Goal: Task Accomplishment & Management: Manage account settings

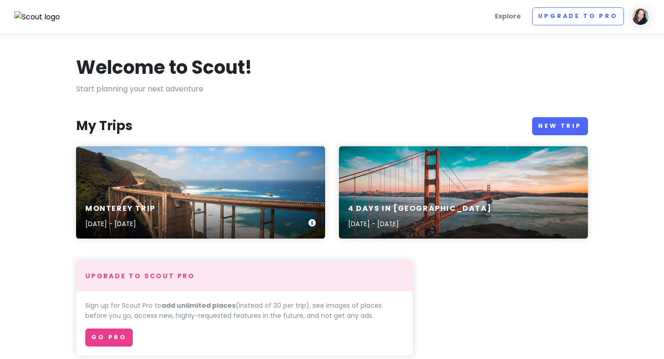
click at [248, 198] on div "Monterey Trip [DATE] - [DATE]" at bounding box center [200, 216] width 249 height 44
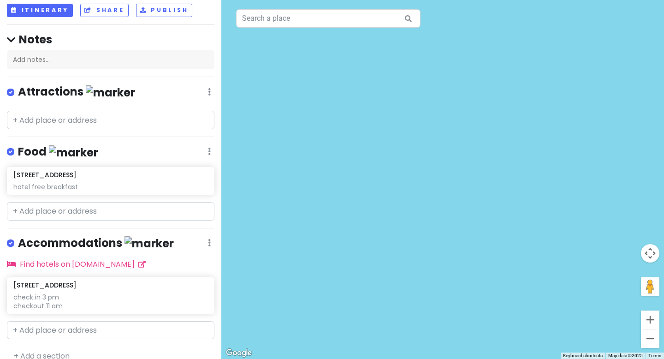
scroll to position [54, 0]
click at [118, 187] on div "hotel free breakfast" at bounding box center [110, 186] width 194 height 8
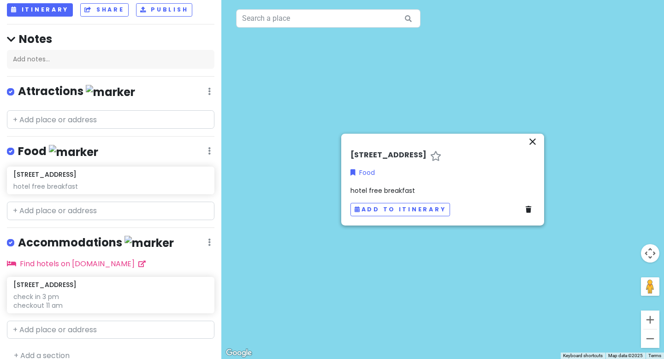
click at [391, 194] on span "hotel free breakfast" at bounding box center [382, 189] width 65 height 9
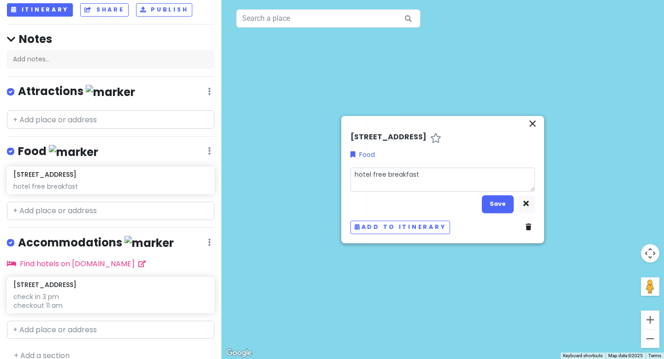
click at [452, 179] on textarea "hotel free breakfast" at bounding box center [442, 179] width 184 height 24
type textarea "x"
type textarea "hotel free breakfast"
type textarea "x"
type textarea "hotel free breakfast 6"
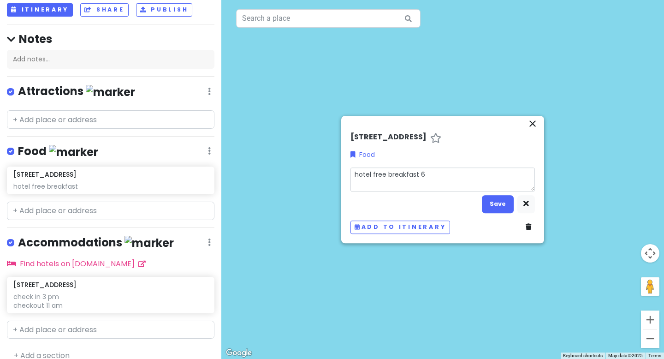
type textarea "x"
type textarea "hotel free breakfast 6a"
type textarea "x"
type textarea "hotel free breakfast 6am"
type textarea "x"
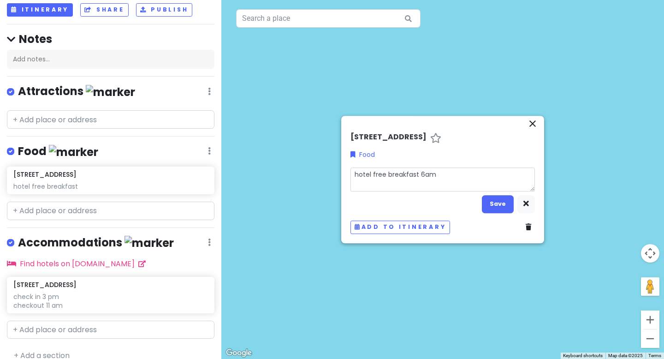
type textarea "hotel free breakfast 6am-"
type textarea "x"
type textarea "hotel free breakfast 6am-1"
type textarea "x"
type textarea "hotel free breakfast 6am-10"
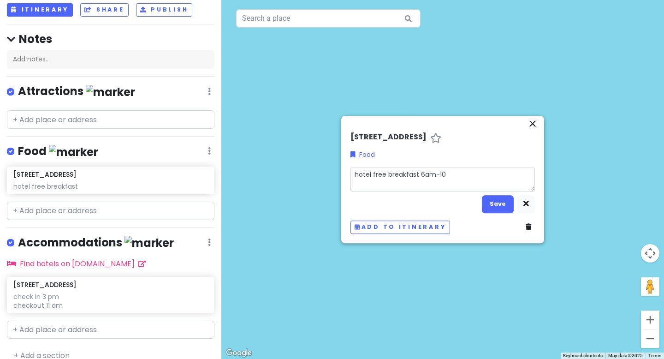
type textarea "x"
type textarea "hotel free breakfast 6am-10p"
type textarea "x"
type textarea "hotel free breakfast 6am-10pm"
type textarea "x"
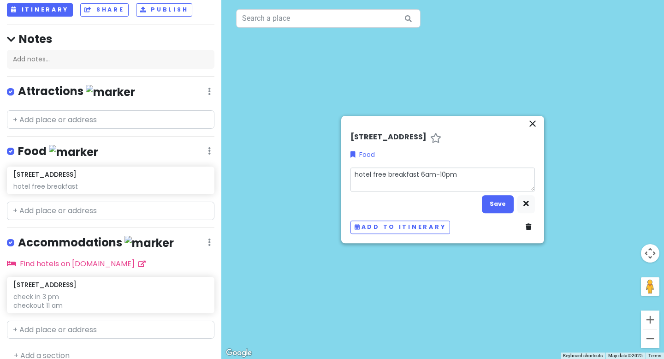
type textarea "hotel free breakfast 6am-10pm?"
click at [495, 212] on button "Save" at bounding box center [498, 204] width 32 height 18
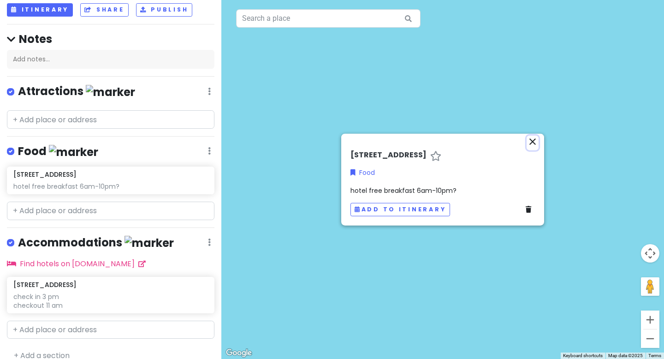
click at [532, 136] on icon "close" at bounding box center [532, 141] width 11 height 11
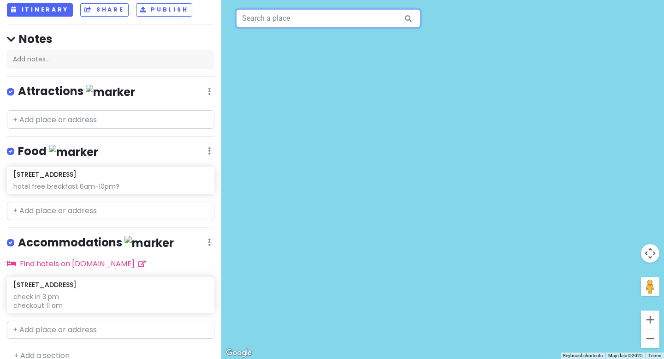
click at [319, 17] on input "text" at bounding box center [328, 18] width 184 height 18
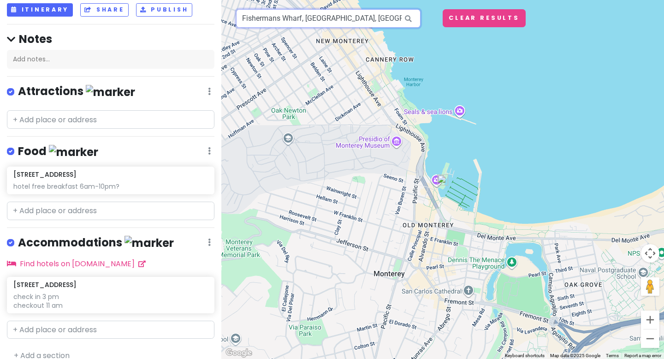
click at [323, 21] on input "Fishermans Wharf, [GEOGRAPHIC_DATA], [GEOGRAPHIC_DATA], [GEOGRAPHIC_DATA]" at bounding box center [328, 18] width 184 height 18
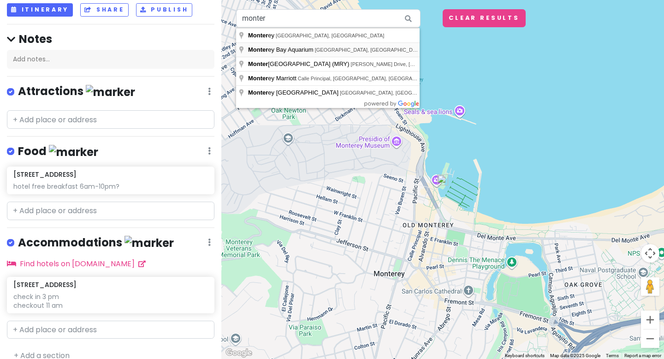
type input "[GEOGRAPHIC_DATA], [GEOGRAPHIC_DATA], [GEOGRAPHIC_DATA], [GEOGRAPHIC_DATA], [GE…"
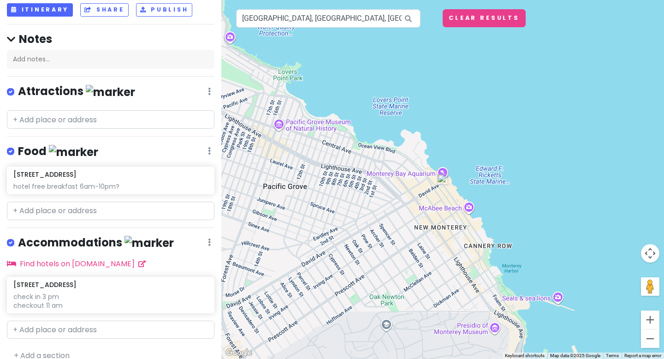
click at [443, 173] on div at bounding box center [442, 179] width 442 height 359
click at [445, 171] on div at bounding box center [442, 179] width 442 height 359
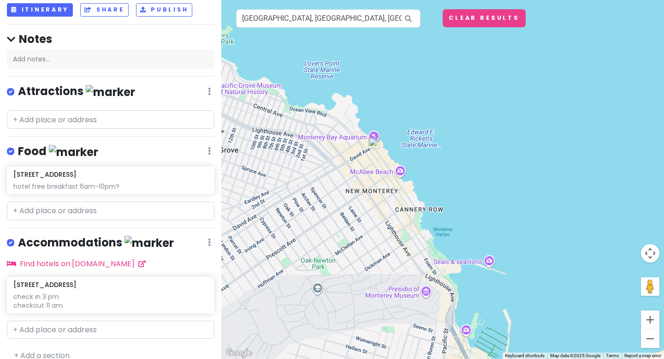
drag, startPoint x: 445, startPoint y: 171, endPoint x: 375, endPoint y: 134, distance: 78.5
click at [375, 134] on div at bounding box center [442, 179] width 442 height 359
click at [334, 141] on div at bounding box center [442, 179] width 442 height 359
click at [60, 119] on input "text" at bounding box center [110, 119] width 207 height 18
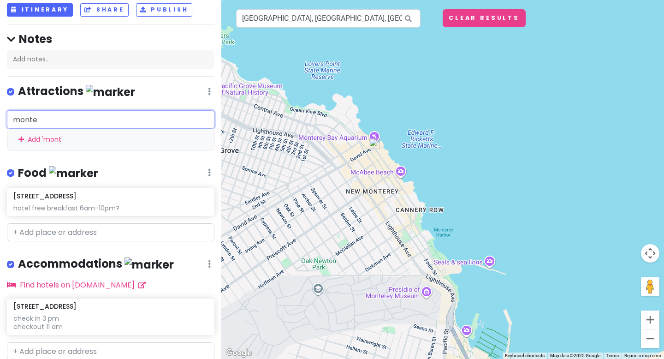
type input "monter"
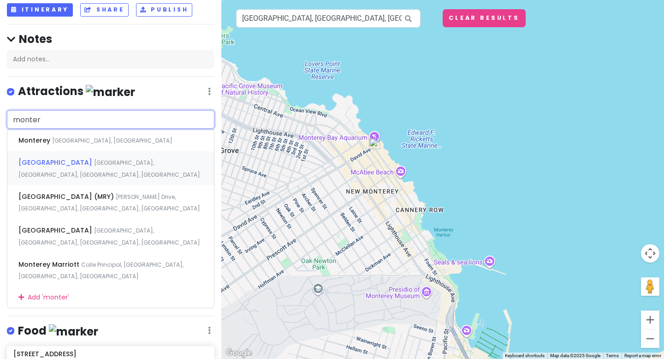
click at [60, 161] on span "[GEOGRAPHIC_DATA]" at bounding box center [56, 162] width 76 height 9
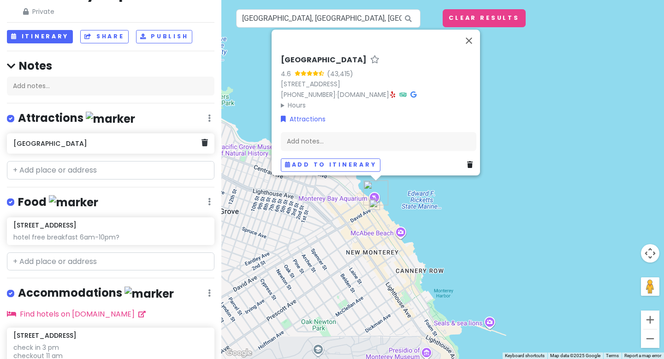
scroll to position [31, 0]
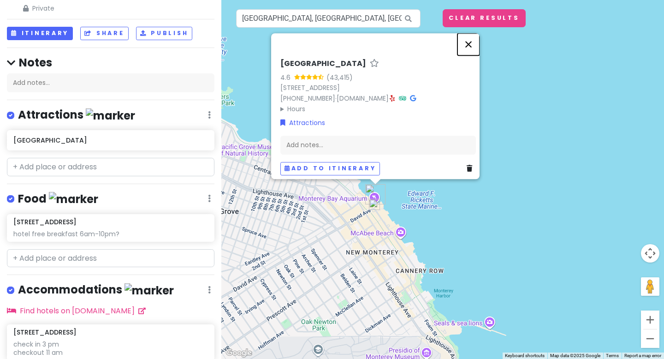
click at [475, 37] on button "Close" at bounding box center [468, 44] width 22 height 22
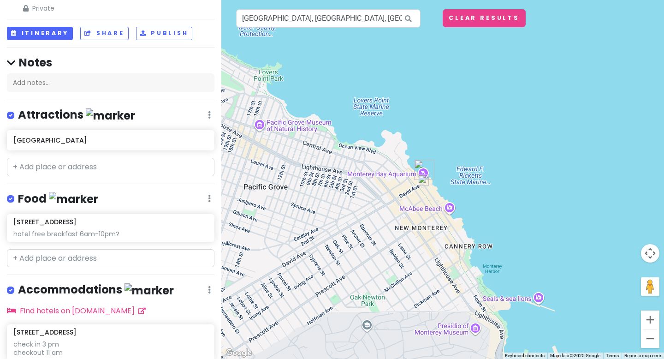
drag, startPoint x: 275, startPoint y: 160, endPoint x: 328, endPoint y: 137, distance: 57.2
click at [328, 137] on div at bounding box center [442, 179] width 442 height 359
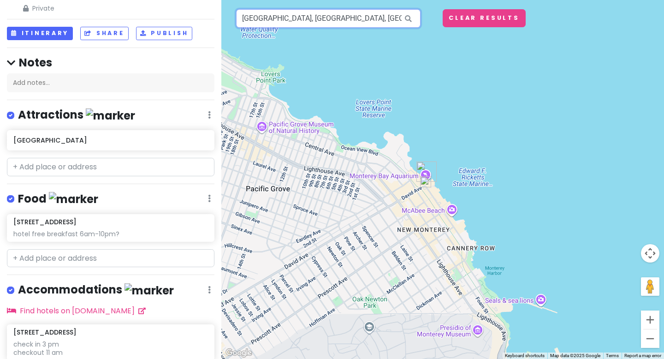
click at [274, 20] on input "[GEOGRAPHIC_DATA], [GEOGRAPHIC_DATA], [GEOGRAPHIC_DATA], [GEOGRAPHIC_DATA], [GE…" at bounding box center [328, 18] width 184 height 18
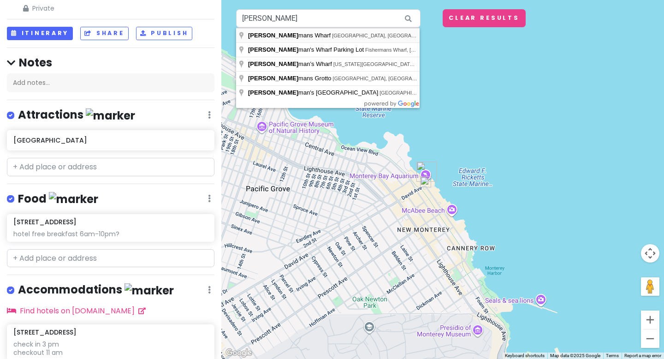
type input "Fishermans Wharf, [GEOGRAPHIC_DATA], [GEOGRAPHIC_DATA], [GEOGRAPHIC_DATA]"
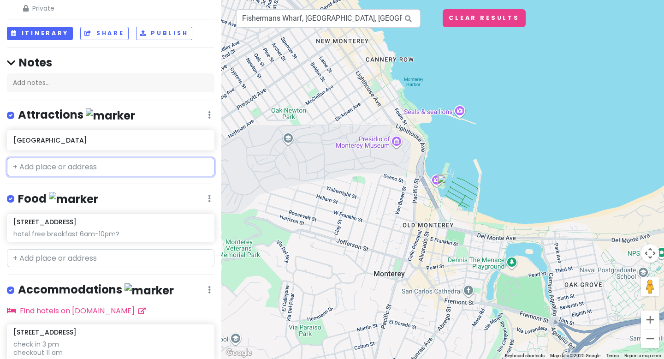
click at [105, 172] on input "text" at bounding box center [110, 167] width 207 height 18
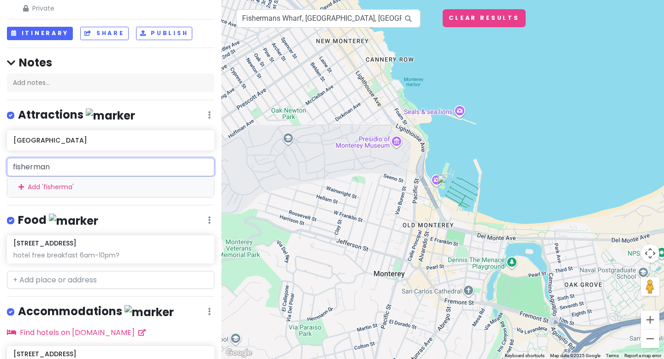
type input "fishermans"
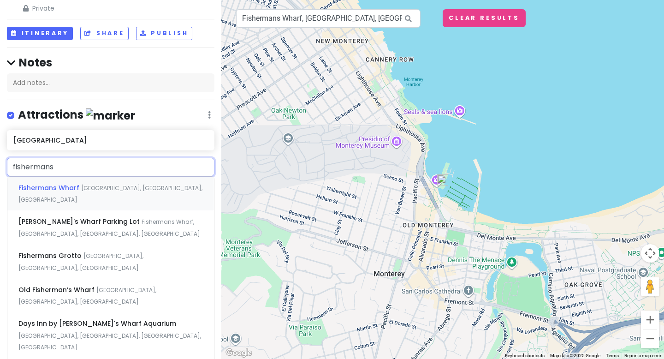
click at [94, 188] on span "[GEOGRAPHIC_DATA], [GEOGRAPHIC_DATA], [GEOGRAPHIC_DATA]" at bounding box center [110, 194] width 184 height 20
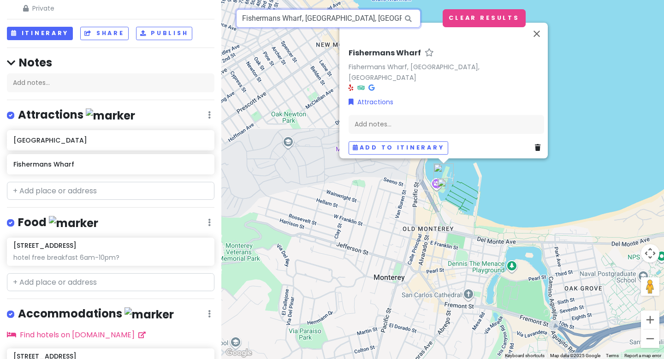
click at [276, 18] on input "Fishermans Wharf, [GEOGRAPHIC_DATA], [GEOGRAPHIC_DATA], [GEOGRAPHIC_DATA]" at bounding box center [328, 18] width 184 height 18
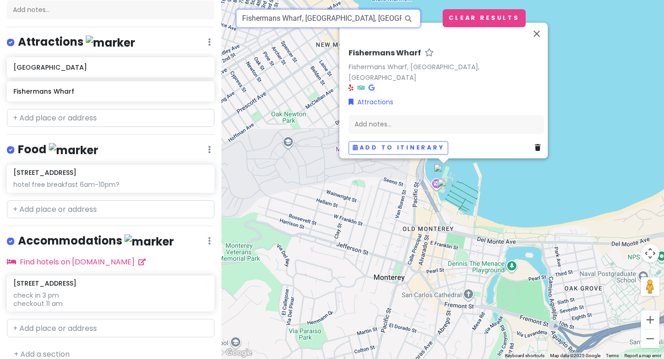
scroll to position [105, 0]
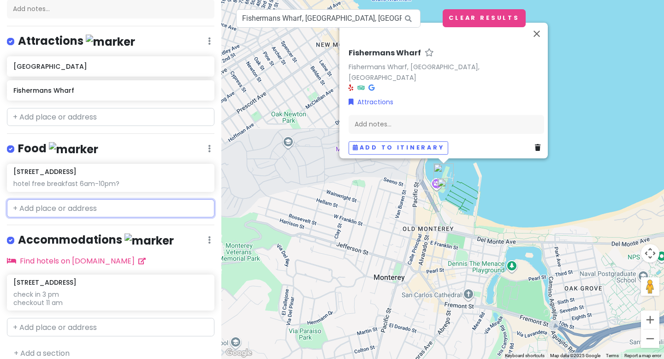
click at [55, 203] on input "text" at bounding box center [110, 208] width 207 height 18
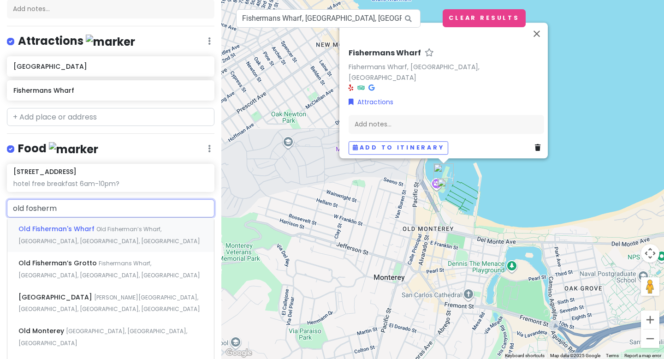
type input "old fosherma"
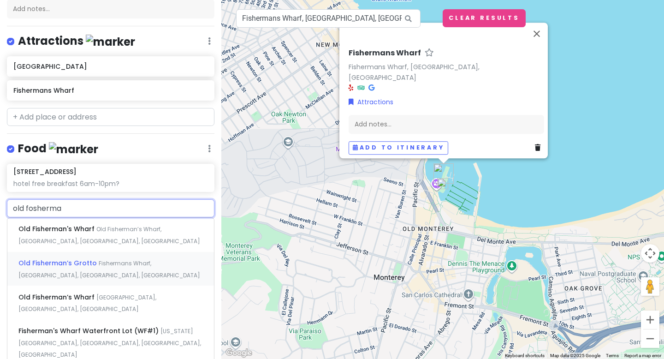
click at [60, 262] on span "Old Fisherman’s Grotto" at bounding box center [58, 262] width 80 height 9
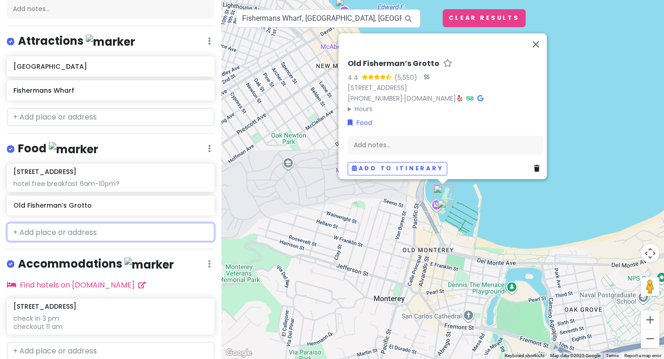
click at [47, 230] on input "text" at bounding box center [110, 232] width 207 height 18
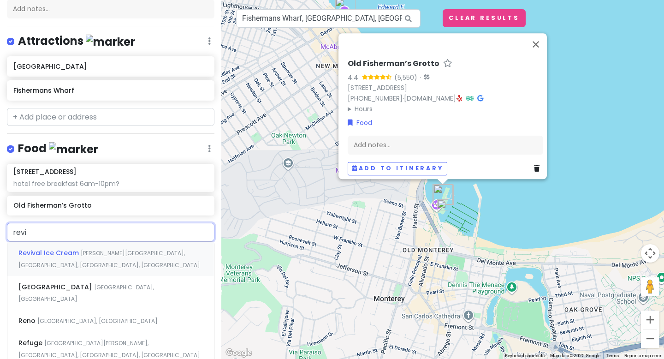
type input "reviv"
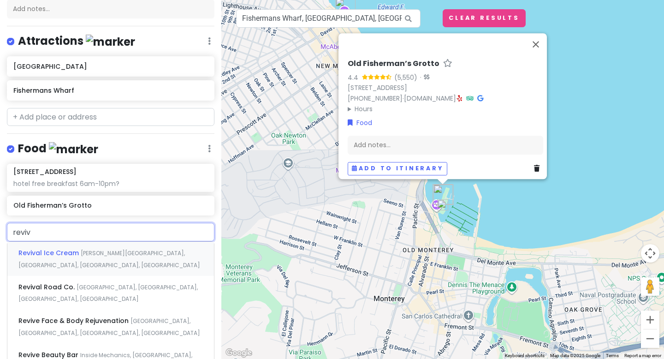
click at [63, 252] on span "Revival Ice Cream" at bounding box center [49, 252] width 62 height 9
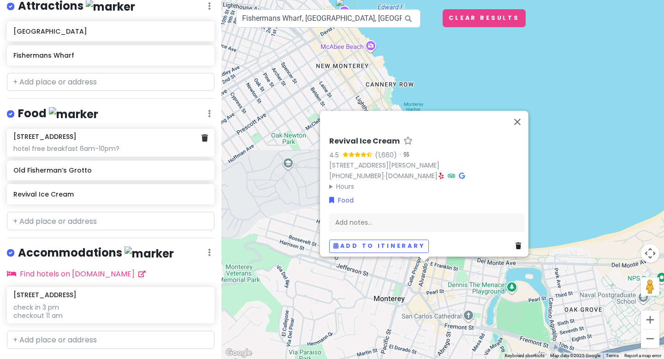
scroll to position [161, 0]
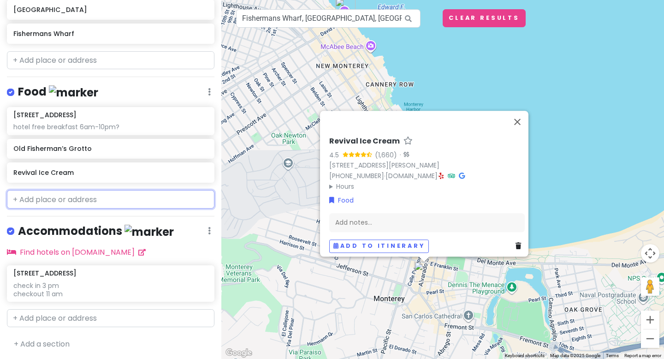
click at [37, 201] on input "text" at bounding box center [110, 199] width 207 height 18
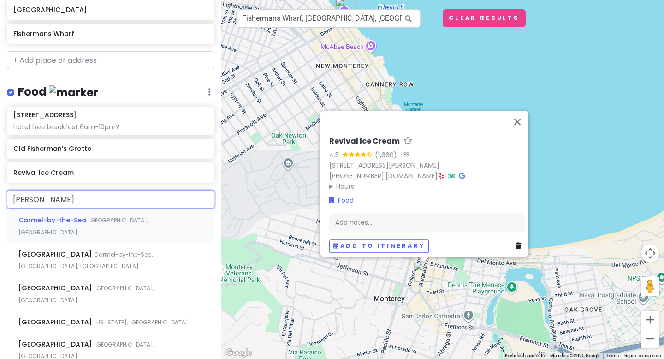
type input "[PERSON_NAME]"
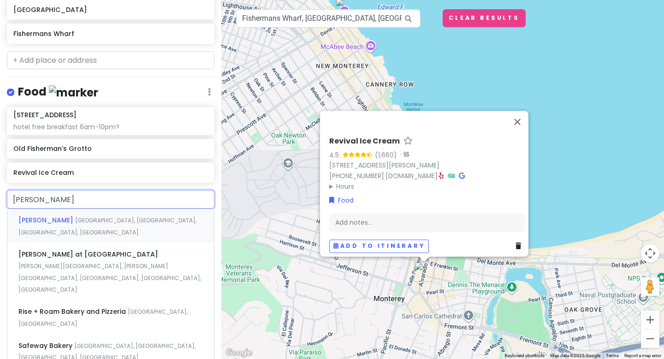
click at [55, 219] on span "[PERSON_NAME]" at bounding box center [46, 219] width 57 height 9
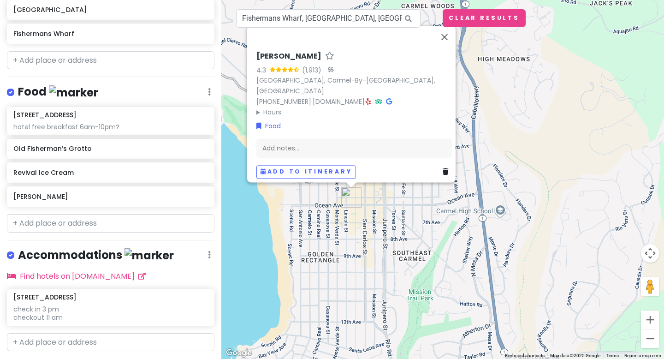
drag, startPoint x: 512, startPoint y: 252, endPoint x: 506, endPoint y: 124, distance: 127.3
click at [506, 124] on div "[PERSON_NAME] 4.3 (1,913) · [GEOGRAPHIC_DATA], [GEOGRAPHIC_DATA], [GEOGRAPHIC_D…" at bounding box center [442, 179] width 442 height 359
click at [448, 40] on button "Close" at bounding box center [444, 37] width 22 height 22
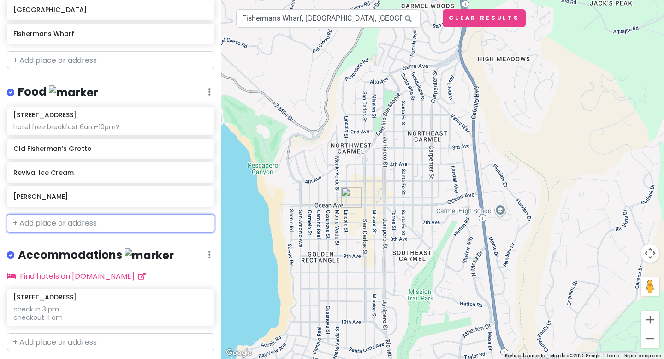
click at [39, 224] on input "text" at bounding box center [110, 223] width 207 height 18
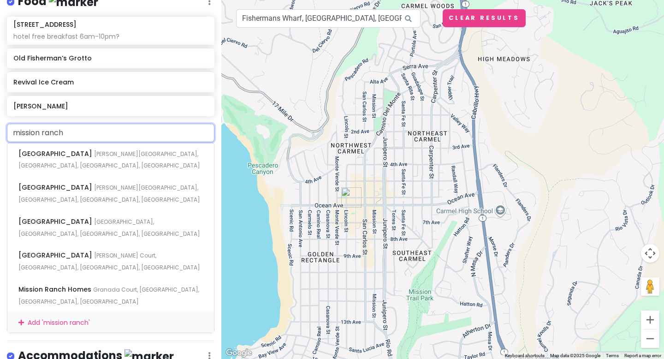
scroll to position [253, 0]
click at [188, 133] on input "mission ranch" at bounding box center [110, 132] width 207 height 18
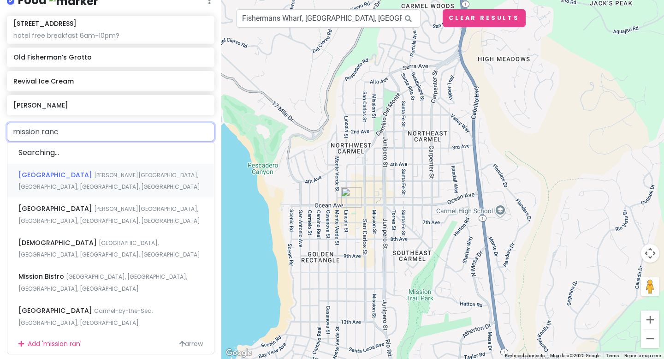
type input "mission ranch"
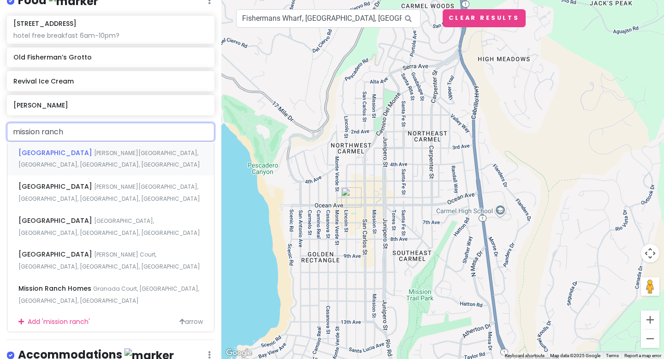
click at [123, 151] on span "[PERSON_NAME][GEOGRAPHIC_DATA], [GEOGRAPHIC_DATA], [GEOGRAPHIC_DATA], [GEOGRAPH…" at bounding box center [109, 159] width 182 height 20
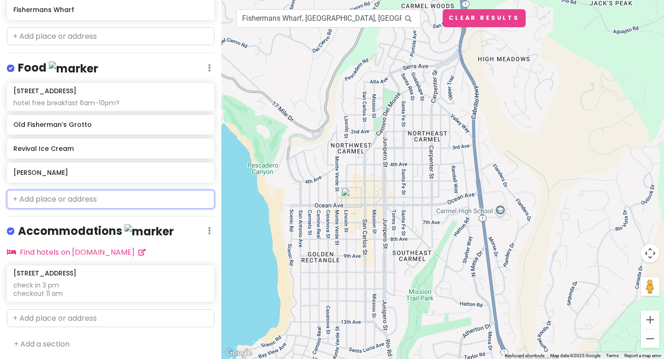
scroll to position [209, 0]
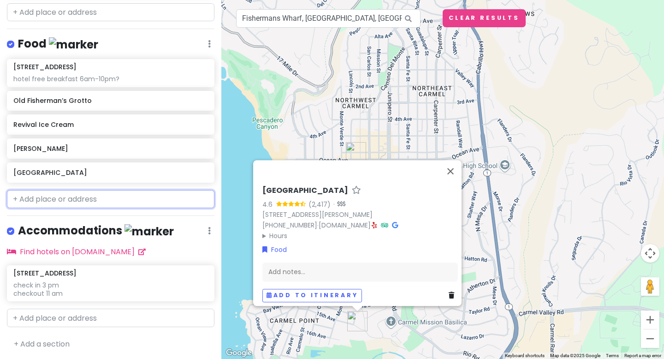
click at [81, 197] on input "text" at bounding box center [110, 199] width 207 height 18
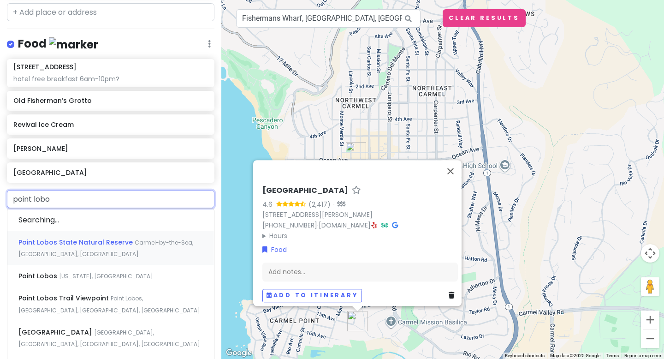
type input "point lobos"
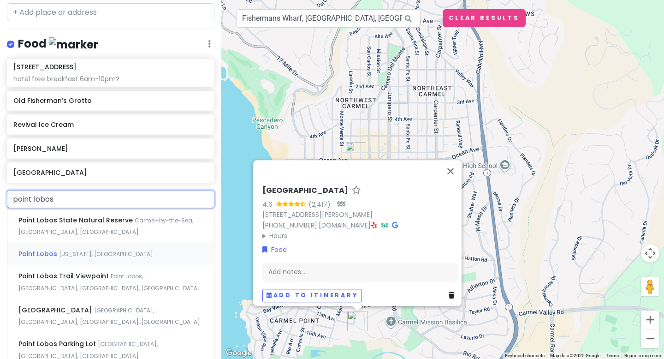
click at [73, 251] on span "[US_STATE], [GEOGRAPHIC_DATA]" at bounding box center [106, 254] width 94 height 8
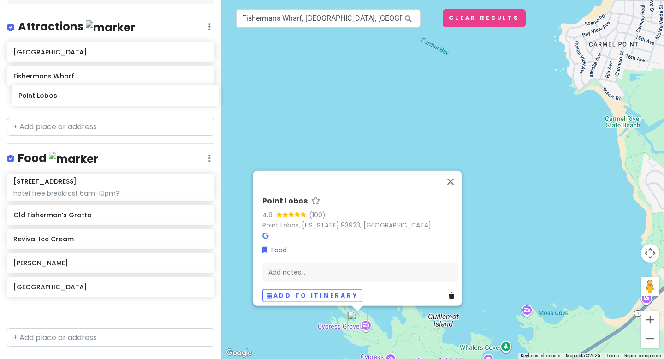
scroll to position [118, 0]
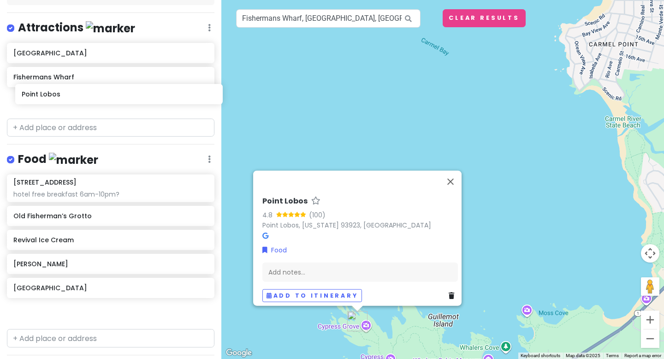
drag, startPoint x: 68, startPoint y: 283, endPoint x: 72, endPoint y: 100, distance: 183.0
click at [73, 99] on div "Monterey Trip Private Change Dates Make a Copy Delete Trip Go Pro ⚡️ Give Feedb…" at bounding box center [110, 179] width 221 height 359
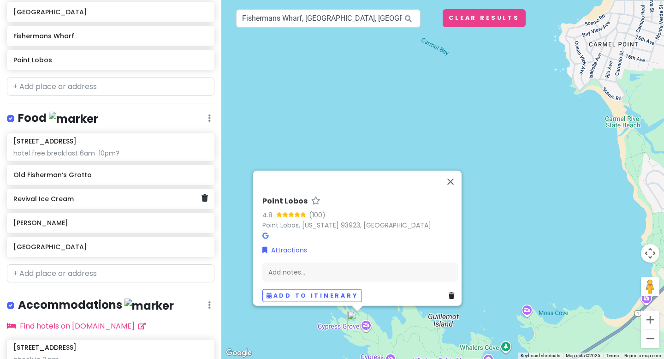
scroll to position [159, 0]
click at [62, 266] on input "text" at bounding box center [110, 273] width 207 height 18
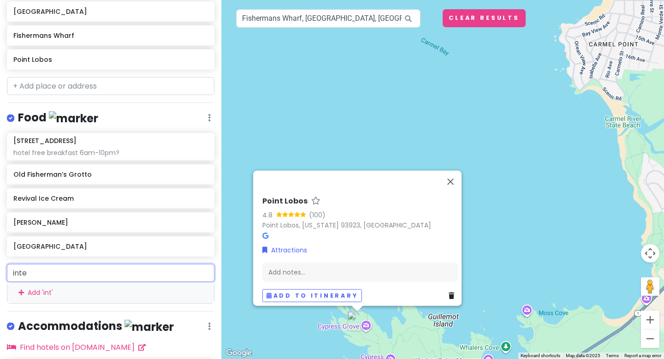
type input "inter"
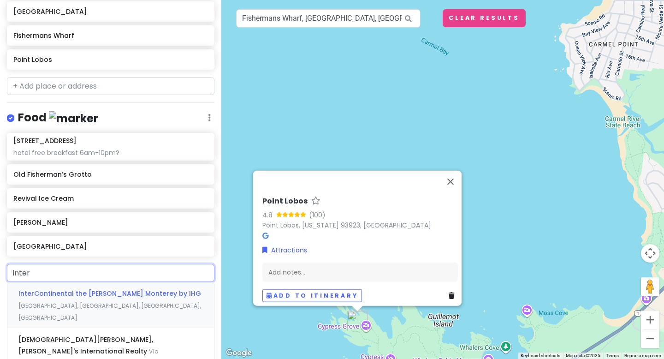
click at [81, 296] on div "InterContinental the [PERSON_NAME] Monterey by IHG Cannery Row, [GEOGRAPHIC_DAT…" at bounding box center [110, 305] width 206 height 46
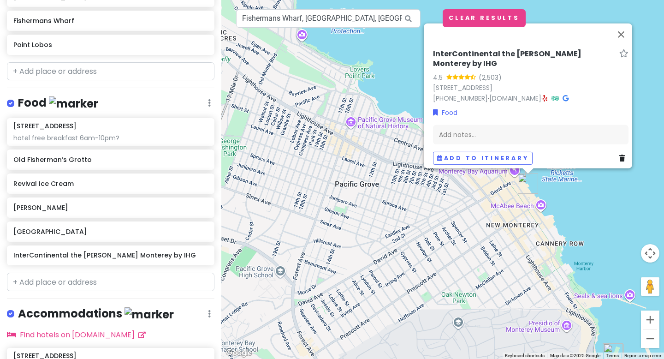
scroll to position [183, 0]
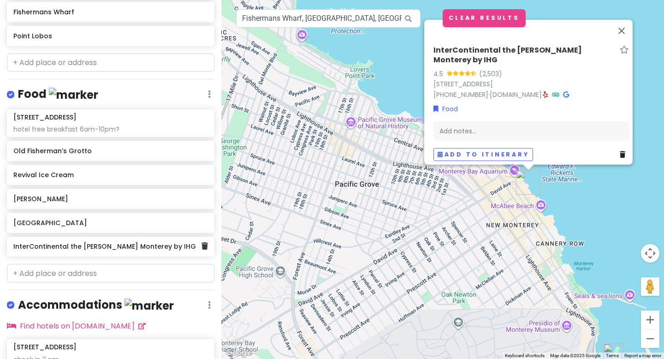
click at [154, 247] on h6 "InterContinental the [PERSON_NAME] Monterey by IHG" at bounding box center [107, 246] width 188 height 8
click at [59, 249] on h6 "InterContinental the [PERSON_NAME] Monterey by IHG" at bounding box center [107, 246] width 188 height 8
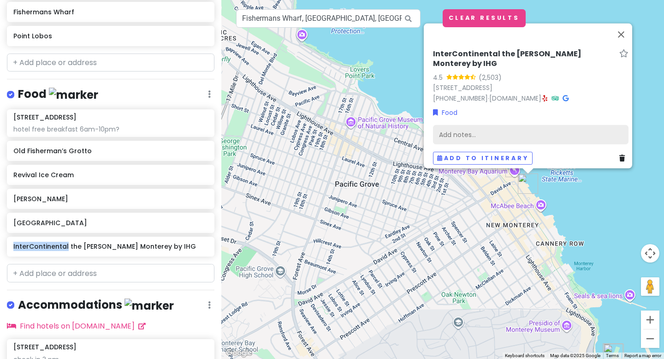
click at [479, 128] on div "Add notes..." at bounding box center [530, 134] width 195 height 19
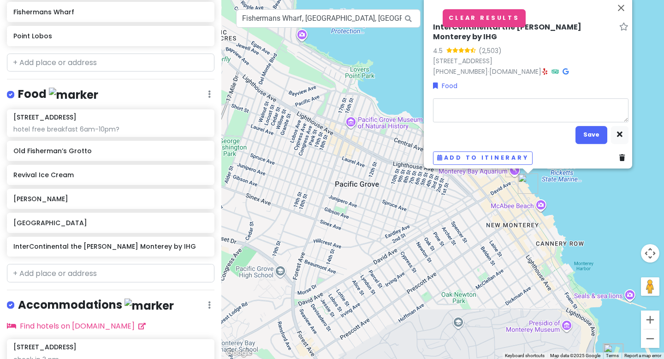
type textarea "x"
type textarea "o"
type textarea "x"
type textarea "oc"
type textarea "x"
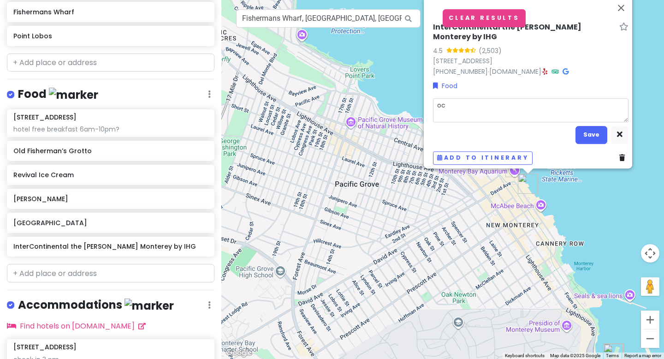
type textarea "ocr"
type textarea "x"
type textarea "oc"
type textarea "x"
type textarea "oce"
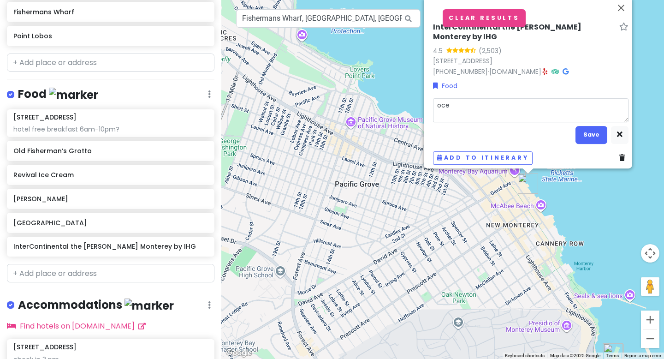
type textarea "x"
type textarea "ocea"
type textarea "x"
type textarea "ocean"
type textarea "x"
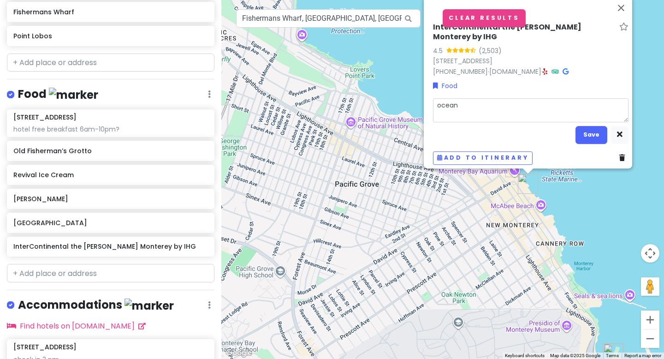
type textarea "ocean"
type textarea "x"
type textarea "ocean v"
type textarea "x"
type textarea "ocean vi"
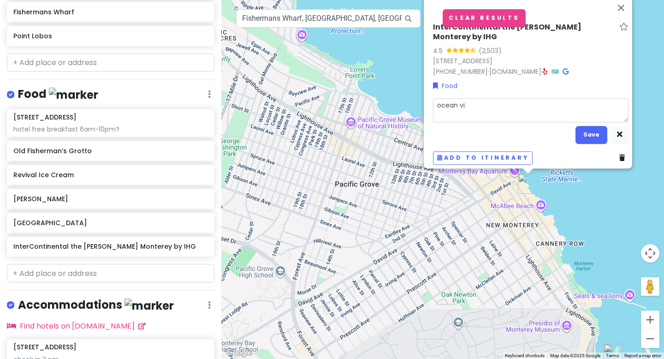
type textarea "x"
type textarea "ocean vie"
type textarea "x"
type textarea "ocean view"
type textarea "x"
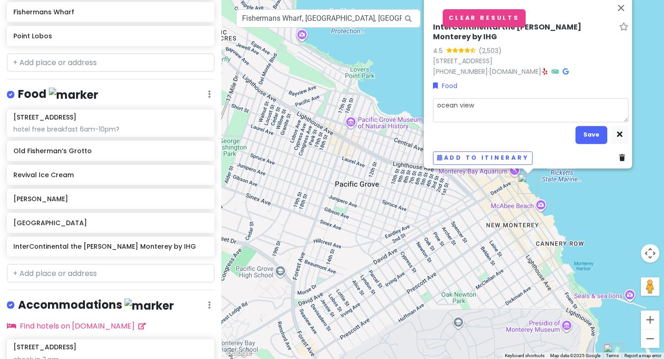
type textarea "ocean view"
click at [586, 127] on button "Save" at bounding box center [591, 135] width 32 height 18
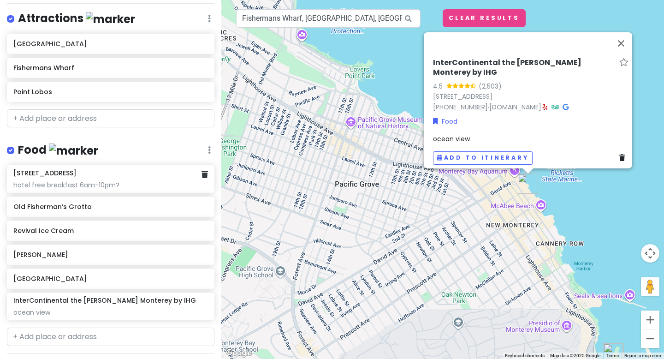
scroll to position [127, 0]
click at [73, 122] on input "text" at bounding box center [110, 119] width 207 height 18
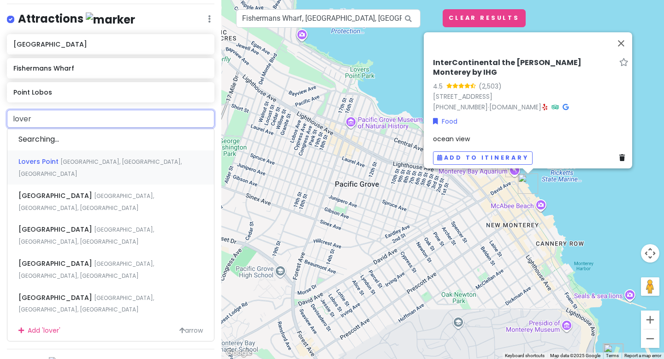
type input "lovers"
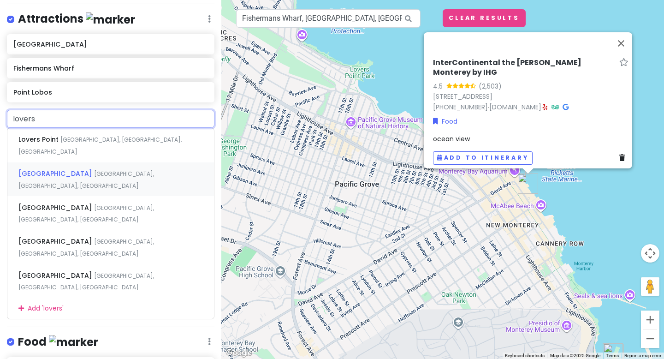
click at [94, 170] on span "[GEOGRAPHIC_DATA], [GEOGRAPHIC_DATA], [GEOGRAPHIC_DATA]" at bounding box center [85, 180] width 135 height 20
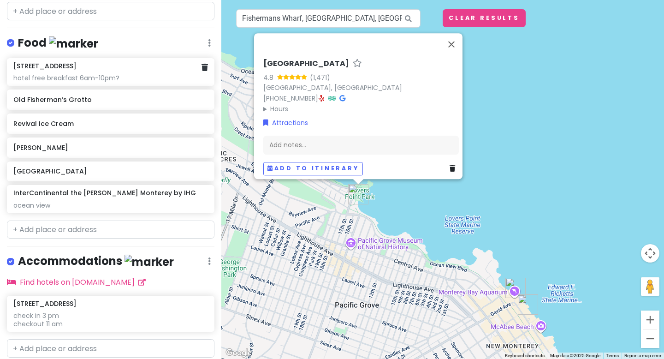
scroll to position [288, 0]
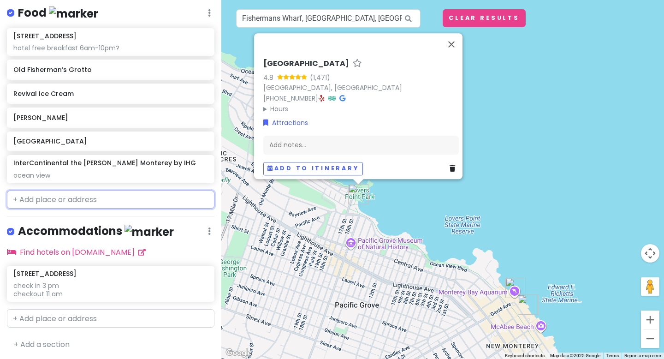
click at [69, 201] on input "text" at bounding box center [110, 199] width 207 height 18
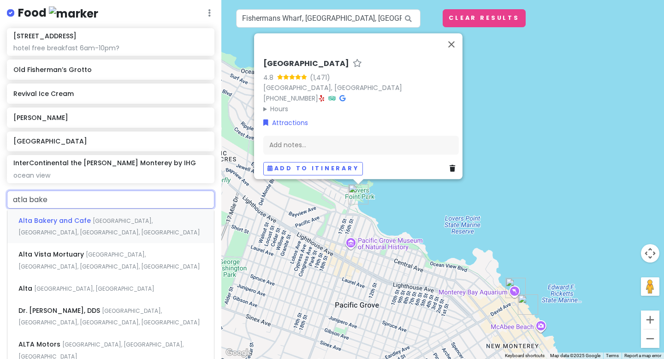
type input "atla [PERSON_NAME]"
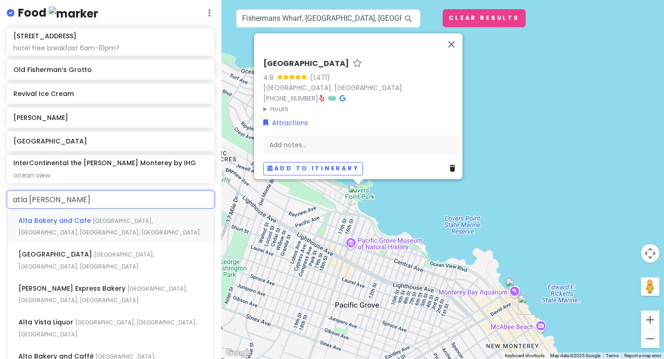
click at [104, 220] on span "[GEOGRAPHIC_DATA], [GEOGRAPHIC_DATA], [GEOGRAPHIC_DATA], [GEOGRAPHIC_DATA]" at bounding box center [109, 227] width 182 height 20
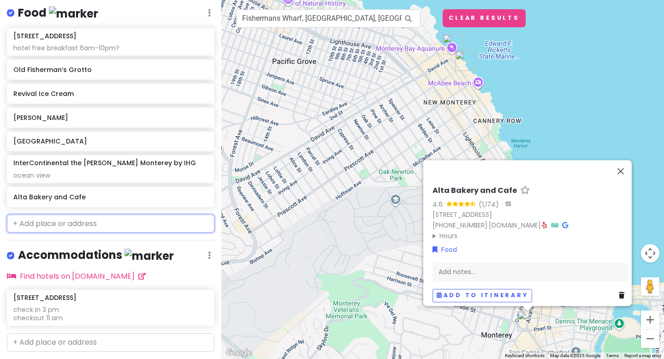
click at [67, 223] on input "text" at bounding box center [110, 223] width 207 height 18
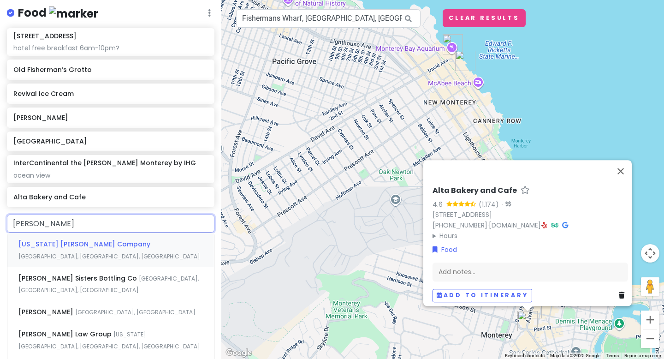
type input "[PERSON_NAME] c"
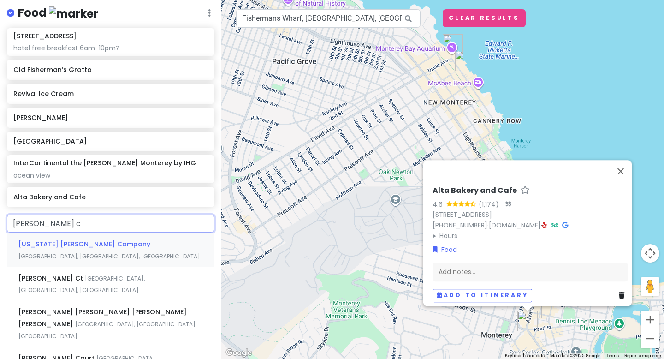
click at [77, 251] on div "[US_STATE] [PERSON_NAME] Company [GEOGRAPHIC_DATA], [GEOGRAPHIC_DATA], [GEOGRAP…" at bounding box center [110, 250] width 206 height 34
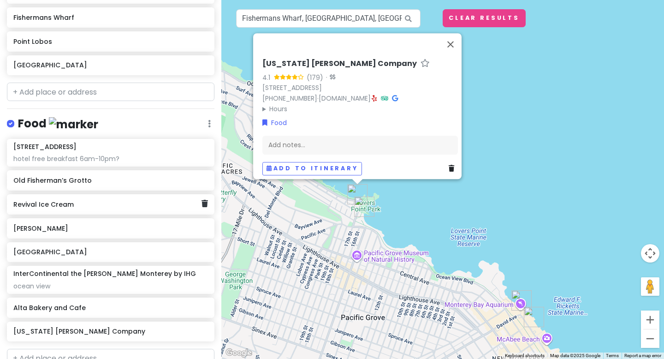
scroll to position [177, 0]
click at [62, 94] on input "text" at bounding box center [110, 92] width 207 height 18
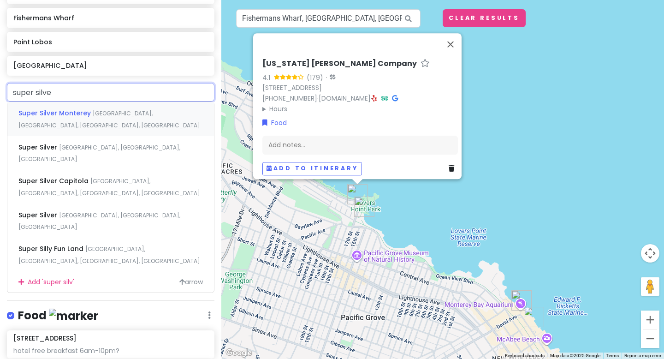
type input "super silver"
click at [79, 112] on span "Super Silver Monterey" at bounding box center [55, 112] width 74 height 9
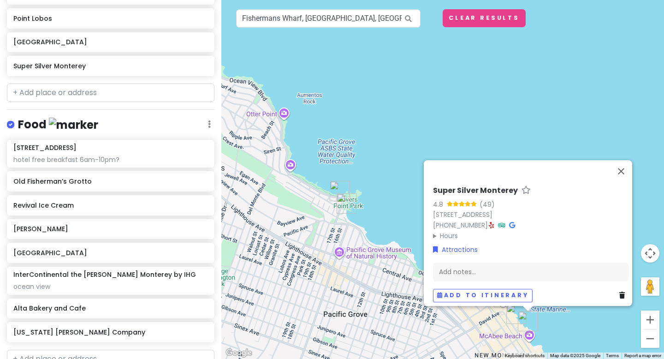
scroll to position [298, 0]
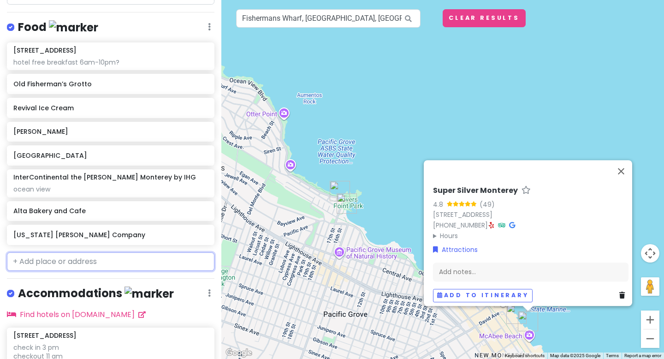
click at [65, 260] on input "text" at bounding box center [110, 261] width 207 height 18
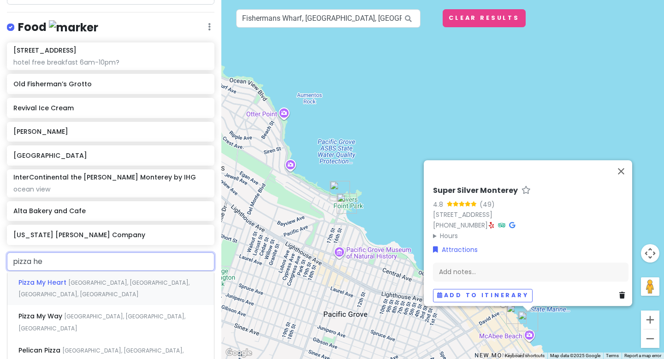
type input "pizza hea"
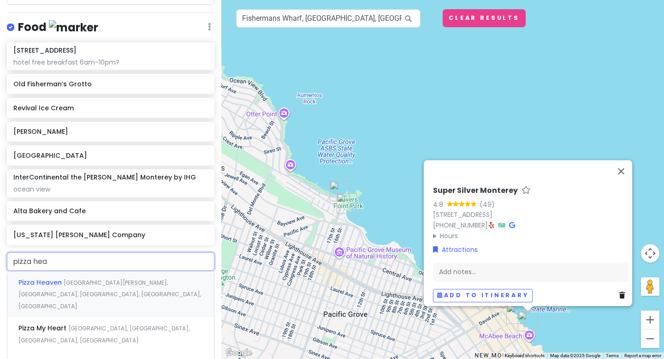
click at [87, 284] on span "[GEOGRAPHIC_DATA][PERSON_NAME], [GEOGRAPHIC_DATA], [GEOGRAPHIC_DATA], [GEOGRAPH…" at bounding box center [109, 293] width 183 height 31
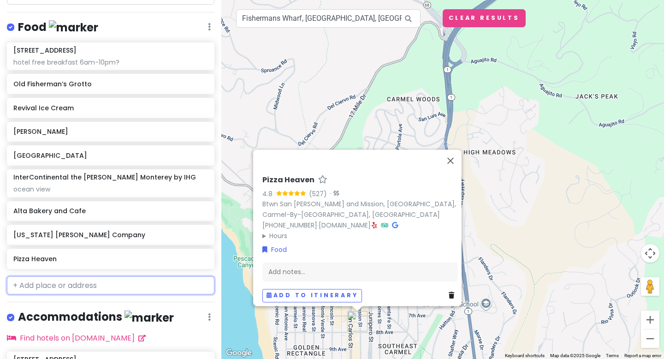
click at [63, 282] on input "text" at bounding box center [110, 285] width 207 height 18
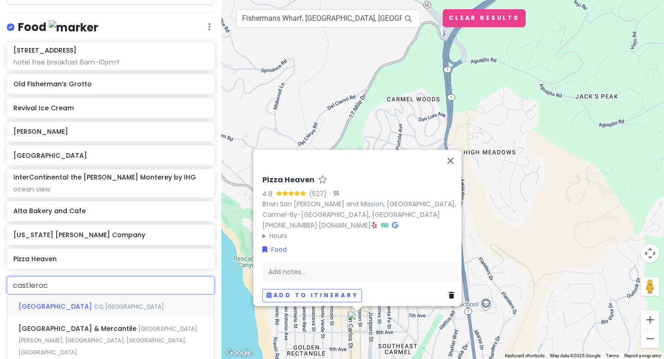
type input "castlerock"
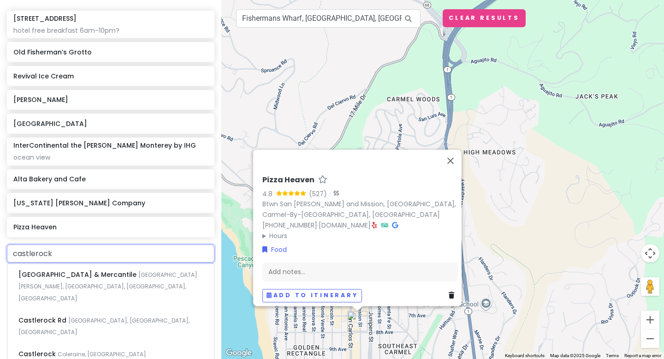
scroll to position [337, 0]
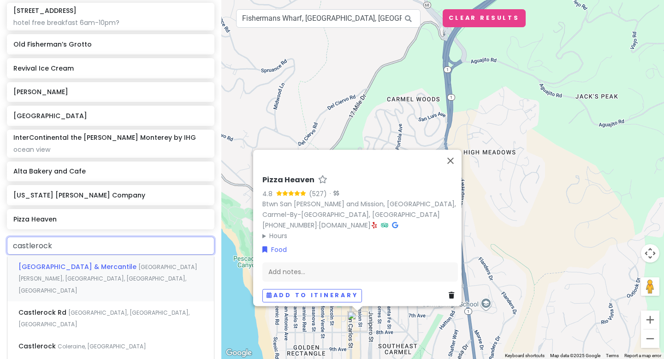
click at [101, 271] on div "[GEOGRAPHIC_DATA] & Mercantile [GEOGRAPHIC_DATA][PERSON_NAME], [GEOGRAPHIC_DATA…" at bounding box center [110, 278] width 206 height 46
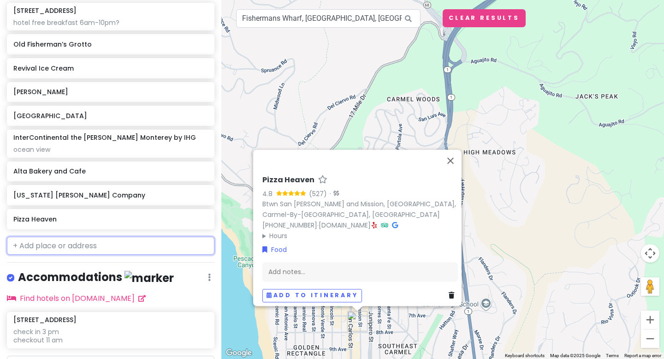
scroll to position [361, 0]
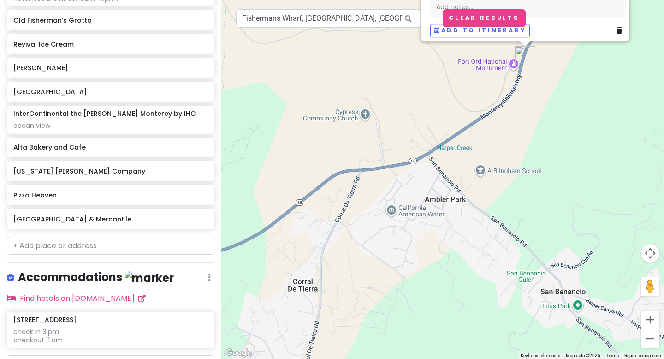
drag, startPoint x: 412, startPoint y: 245, endPoint x: 406, endPoint y: 108, distance: 137.5
click at [407, 107] on div "[GEOGRAPHIC_DATA] & Mercantile 4.6 (155) [STREET_ADDRESS][PERSON_NAME][PERSON_N…" at bounding box center [442, 179] width 442 height 359
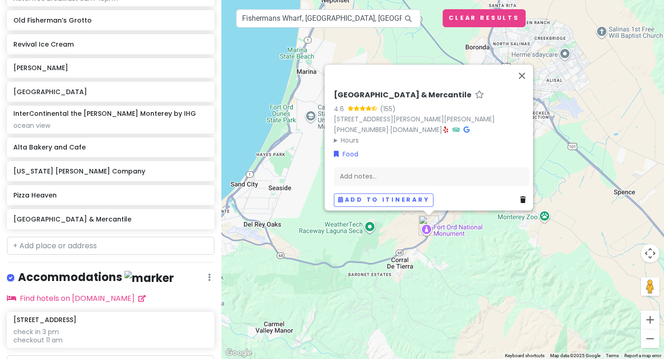
drag, startPoint x: 406, startPoint y: 108, endPoint x: 412, endPoint y: 240, distance: 131.9
click at [412, 243] on div "[GEOGRAPHIC_DATA] & Mercantile 4.6 (155) [STREET_ADDRESS][PERSON_NAME][PERSON_N…" at bounding box center [442, 179] width 442 height 359
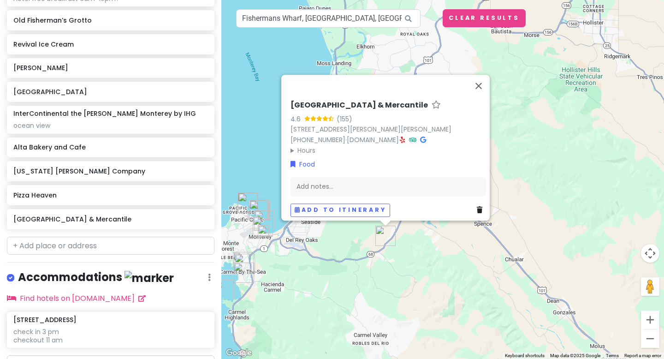
click at [405, 277] on div "[GEOGRAPHIC_DATA] & Mercantile 4.6 (155) [STREET_ADDRESS][PERSON_NAME][PERSON_N…" at bounding box center [442, 179] width 442 height 359
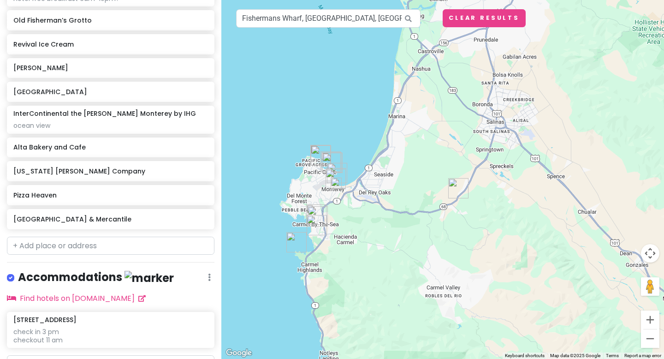
drag, startPoint x: 360, startPoint y: 266, endPoint x: 434, endPoint y: 220, distance: 87.0
click at [434, 219] on div at bounding box center [442, 179] width 442 height 359
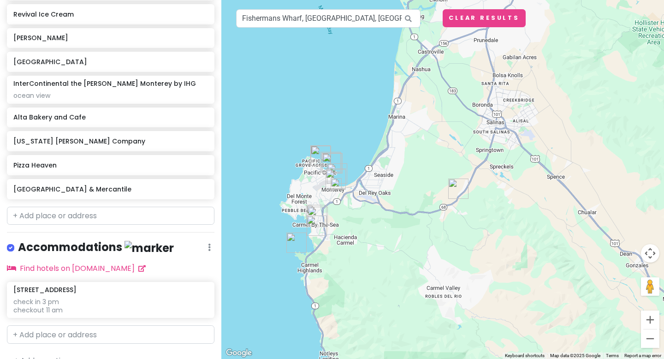
scroll to position [407, 0]
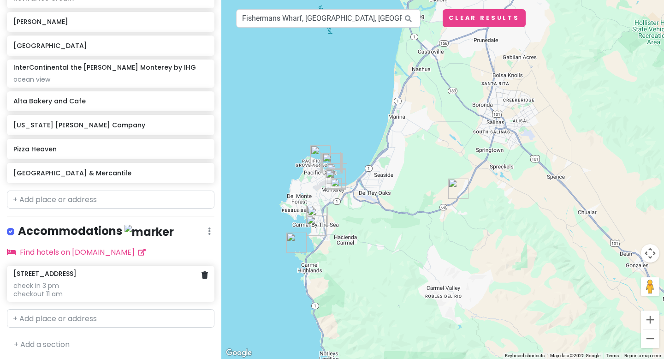
click at [60, 290] on div "check in 3 pm checkout 11 am" at bounding box center [110, 289] width 194 height 17
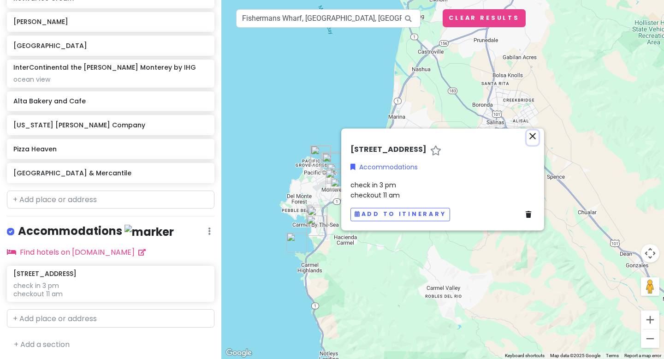
click at [531, 130] on icon "close" at bounding box center [532, 135] width 11 height 11
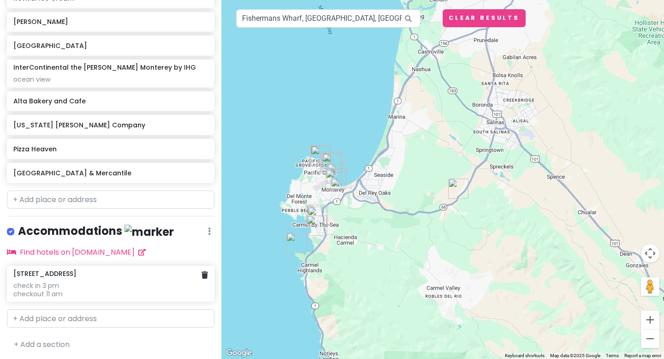
click at [79, 284] on div "check in 3 pm checkout 11 am" at bounding box center [110, 289] width 194 height 17
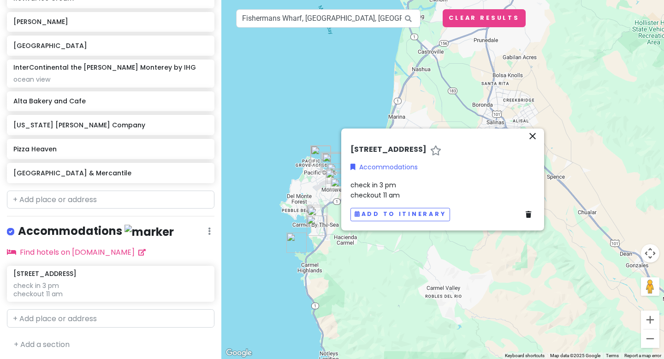
click at [384, 145] on h6 "[STREET_ADDRESS]" at bounding box center [388, 150] width 76 height 10
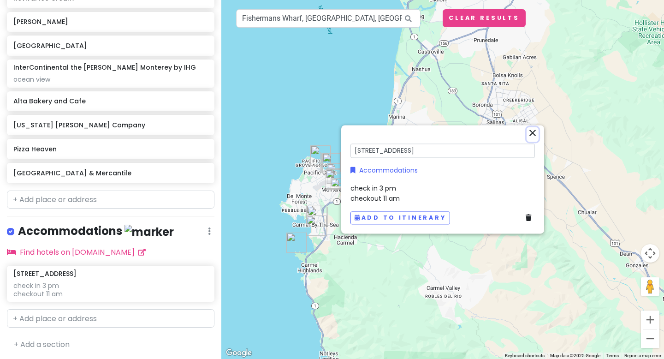
click at [533, 130] on icon "close" at bounding box center [532, 132] width 11 height 11
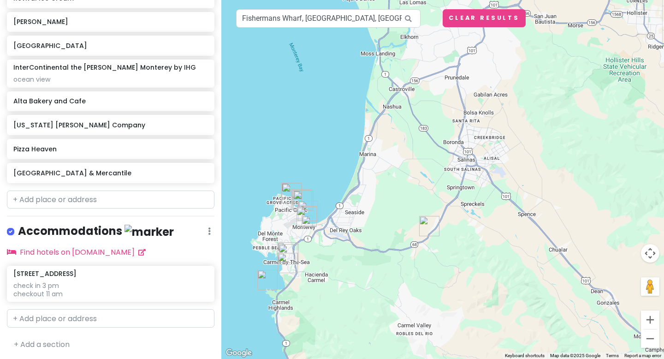
drag, startPoint x: 437, startPoint y: 167, endPoint x: 401, endPoint y: 212, distance: 57.7
click at [402, 212] on div at bounding box center [442, 179] width 442 height 359
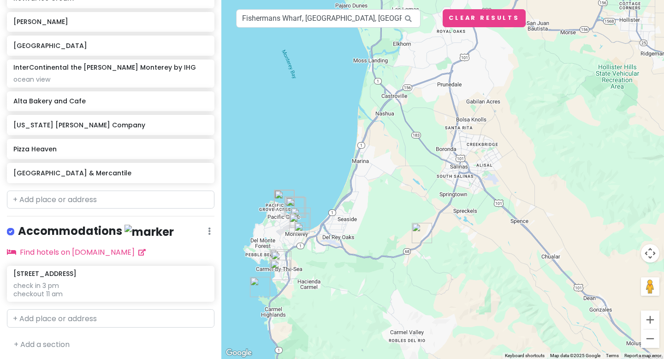
click at [18, 225] on label at bounding box center [18, 225] width 0 height 0
click at [18, 231] on input "checkbox" at bounding box center [21, 228] width 6 height 6
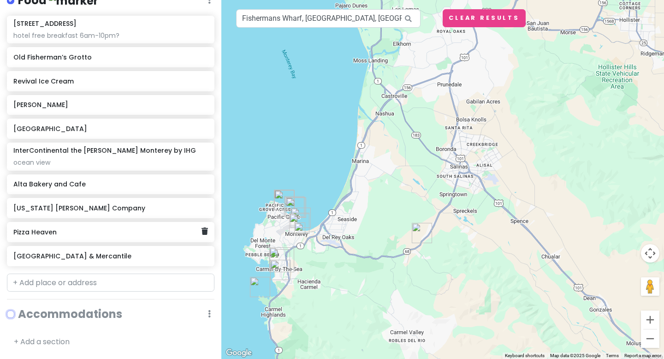
scroll to position [323, 0]
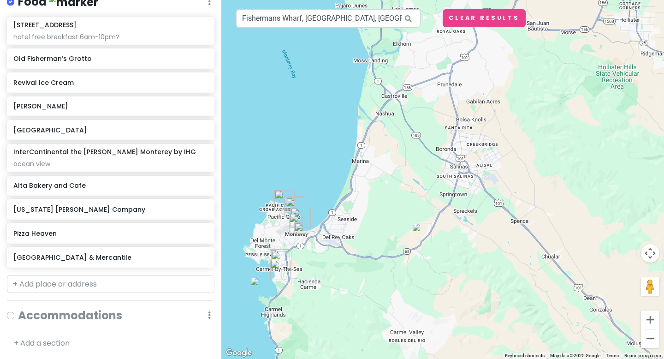
click at [18, 309] on label at bounding box center [18, 309] width 0 height 0
click at [18, 311] on input "checkbox" at bounding box center [21, 312] width 6 height 6
checkbox input "true"
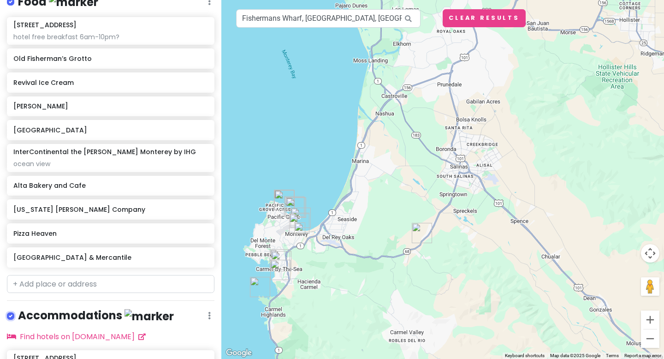
scroll to position [407, 0]
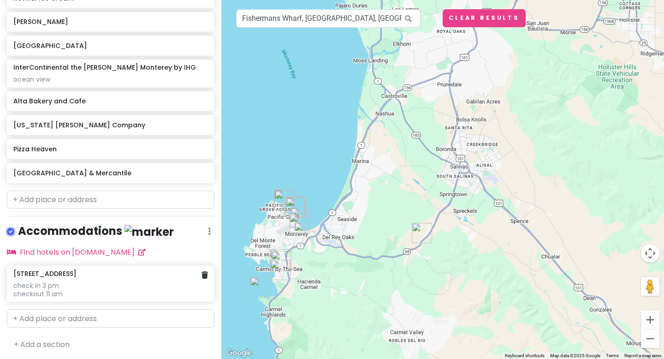
click at [112, 281] on div "check in 3 pm checkout 11 am" at bounding box center [110, 289] width 194 height 17
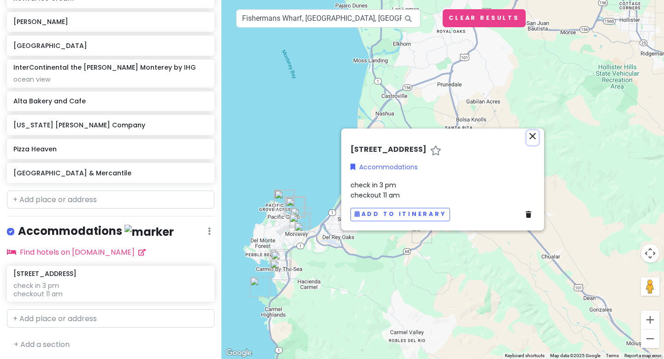
click at [533, 132] on icon "close" at bounding box center [532, 135] width 11 height 11
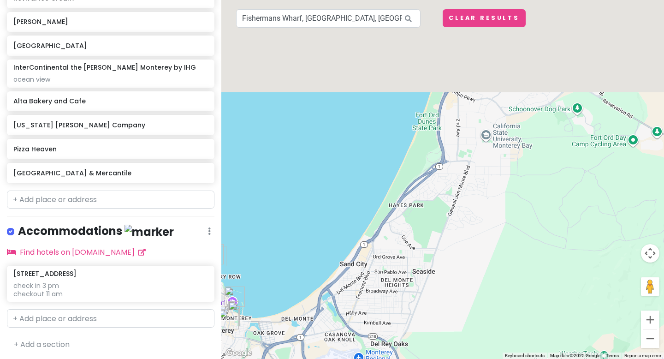
drag, startPoint x: 394, startPoint y: 124, endPoint x: 399, endPoint y: 295, distance: 170.6
click at [399, 295] on div at bounding box center [442, 179] width 442 height 359
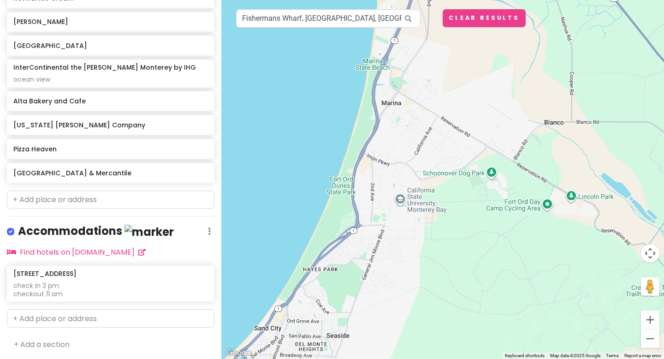
drag, startPoint x: 399, startPoint y: 295, endPoint x: 321, endPoint y: 299, distance: 78.0
click at [321, 299] on div at bounding box center [442, 179] width 442 height 359
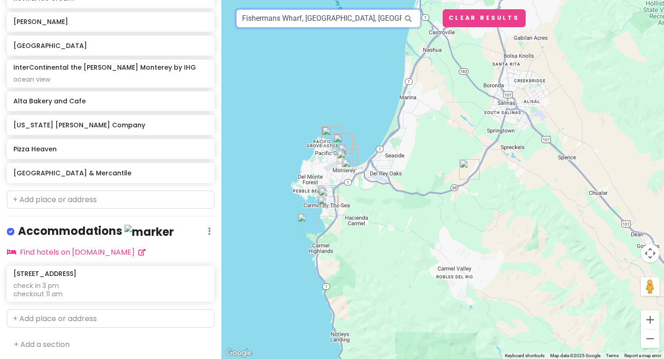
drag, startPoint x: 349, startPoint y: 245, endPoint x: 420, endPoint y: 67, distance: 191.5
click at [420, 67] on div at bounding box center [442, 179] width 442 height 359
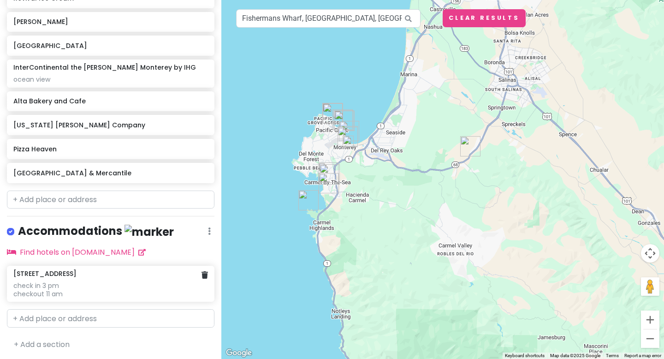
click at [68, 275] on h6 "[STREET_ADDRESS]" at bounding box center [44, 273] width 63 height 8
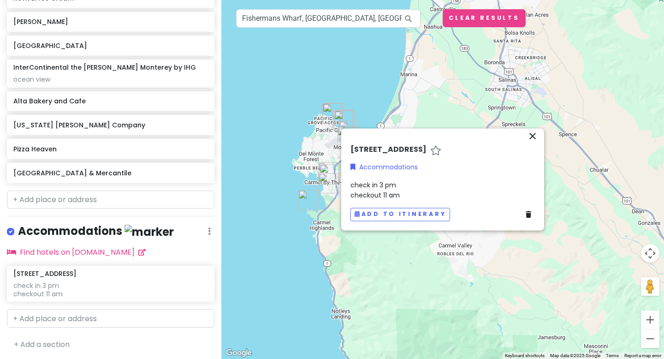
click at [359, 147] on h6 "[STREET_ADDRESS]" at bounding box center [388, 150] width 76 height 10
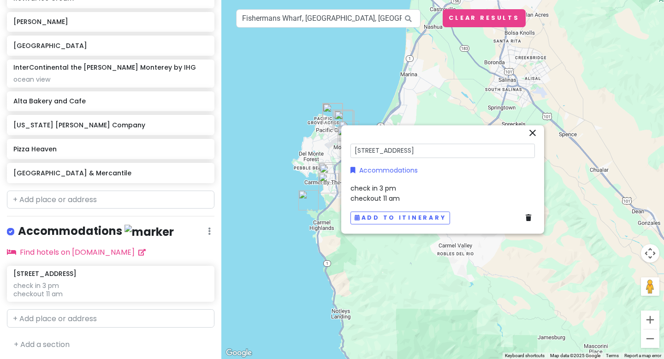
click at [401, 145] on input "[STREET_ADDRESS]" at bounding box center [442, 151] width 184 height 14
click at [374, 148] on input "best western" at bounding box center [442, 151] width 184 height 14
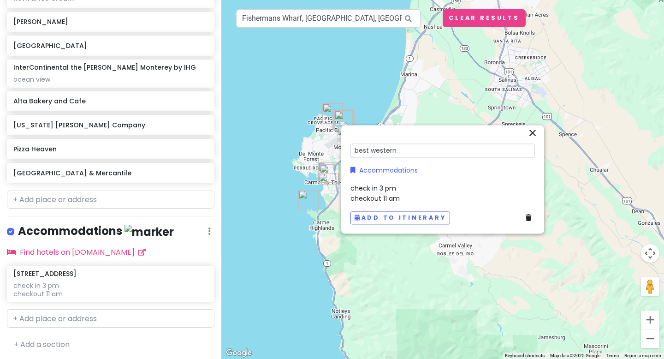
click at [374, 148] on input "best western" at bounding box center [442, 151] width 184 height 14
type input "3"
click at [66, 317] on input "text" at bounding box center [110, 318] width 207 height 18
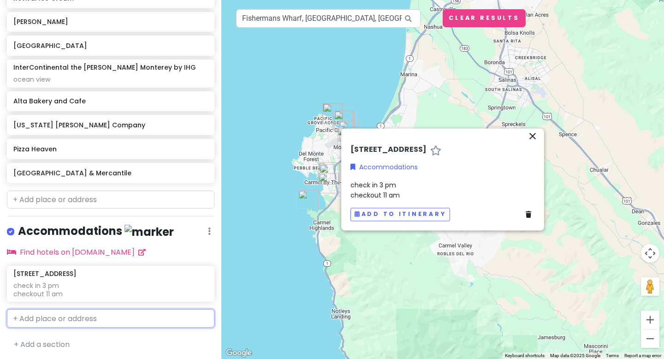
click at [72, 315] on input "text" at bounding box center [110, 318] width 207 height 18
click at [532, 135] on icon "close" at bounding box center [532, 135] width 11 height 11
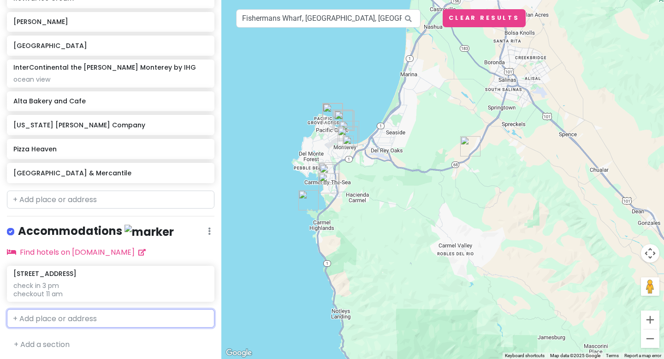
click at [67, 319] on input "text" at bounding box center [110, 318] width 207 height 18
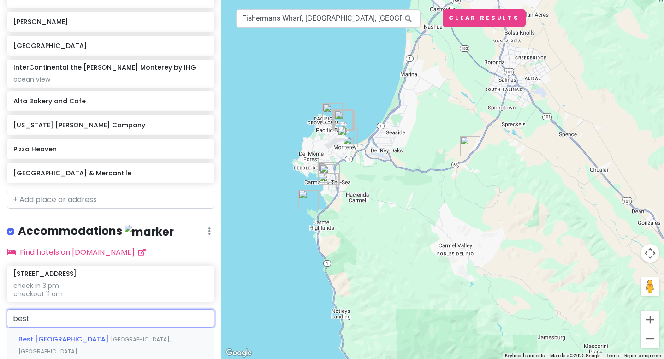
type input "best"
click at [70, 337] on span "Best [GEOGRAPHIC_DATA]" at bounding box center [64, 338] width 92 height 9
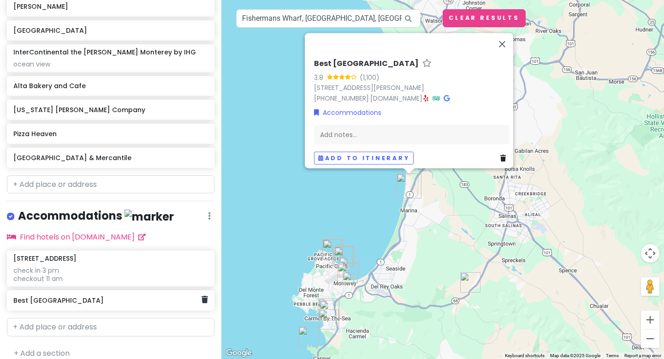
scroll to position [431, 0]
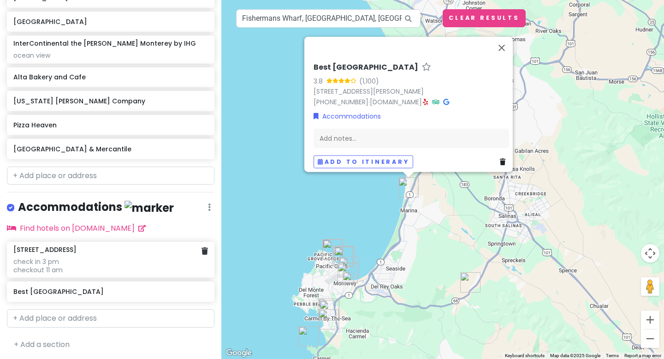
click at [68, 263] on div "check in 3 pm checkout 11 am" at bounding box center [110, 265] width 194 height 17
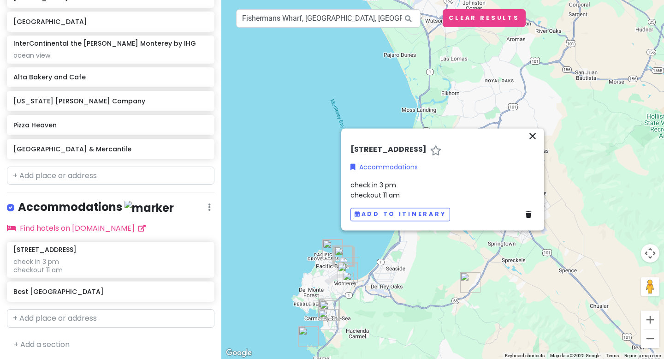
click at [373, 189] on span "check in 3 pm checkout 11 am" at bounding box center [374, 189] width 49 height 19
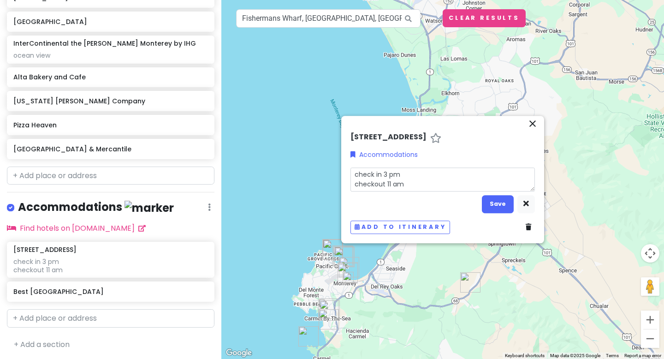
click at [384, 183] on textarea "check in 3 pm checkout 11 am" at bounding box center [442, 179] width 184 height 24
drag, startPoint x: 412, startPoint y: 189, endPoint x: 348, endPoint y: 171, distance: 67.1
click at [348, 171] on div "[STREET_ADDRESS] Accommodations check in 3 pm checkout 11 am Save Add to itiner…" at bounding box center [443, 185] width 192 height 105
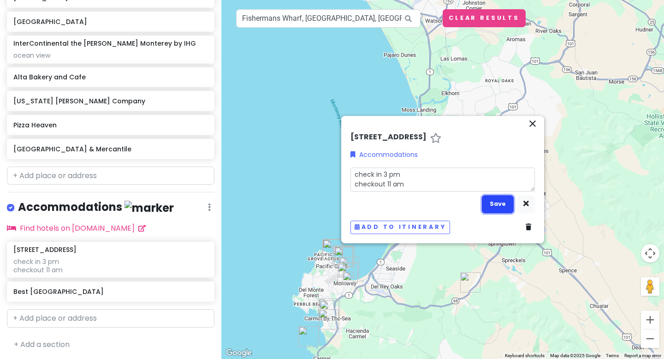
click at [501, 213] on button "Save" at bounding box center [498, 204] width 32 height 18
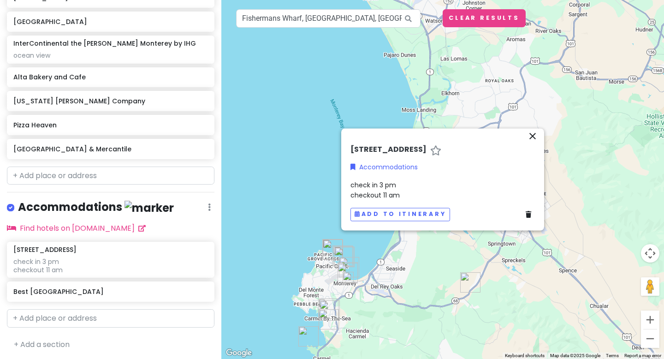
click at [527, 218] on icon at bounding box center [528, 214] width 6 height 6
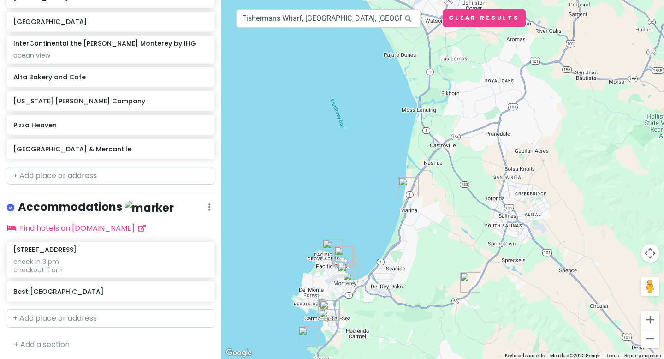
scroll to position [392, 0]
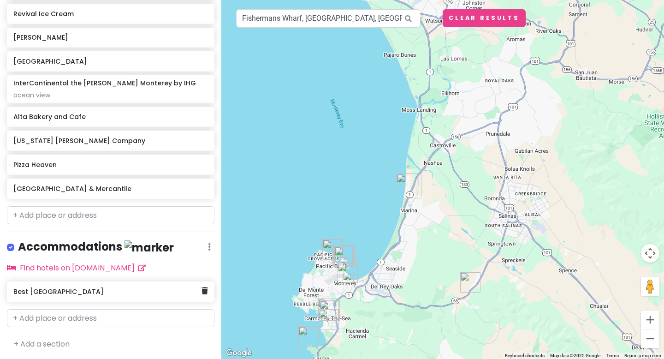
click at [95, 294] on div "Best [GEOGRAPHIC_DATA]" at bounding box center [107, 291] width 188 height 13
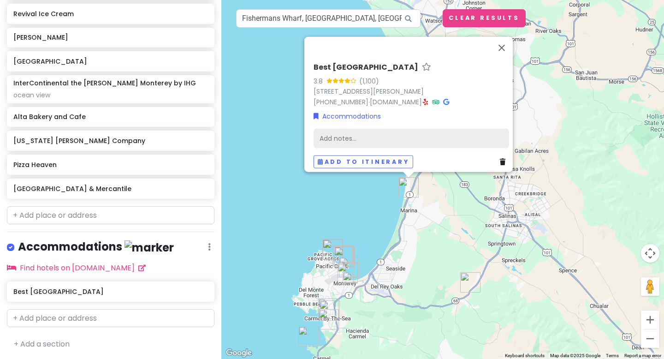
click at [319, 132] on div "Add notes..." at bounding box center [410, 138] width 195 height 19
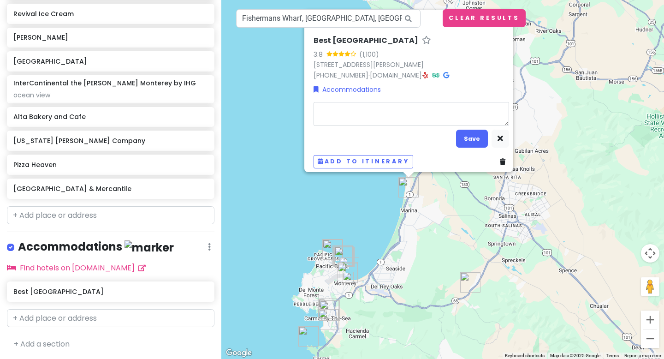
type textarea "x"
type textarea "check in 3 pm checkout 11 am"
click at [472, 134] on button "Save" at bounding box center [472, 139] width 32 height 18
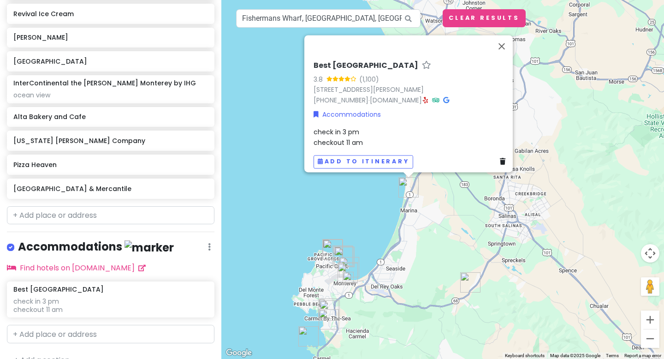
scroll to position [407, 0]
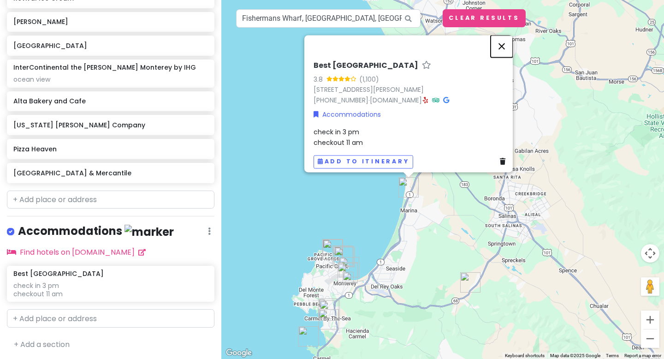
click at [506, 40] on button "Close" at bounding box center [501, 46] width 22 height 22
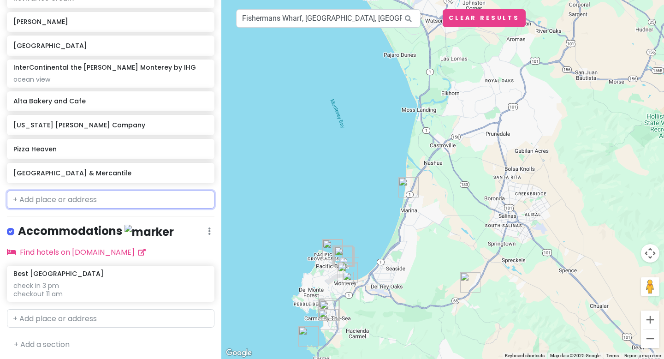
click at [83, 196] on input "text" at bounding box center [110, 199] width 207 height 18
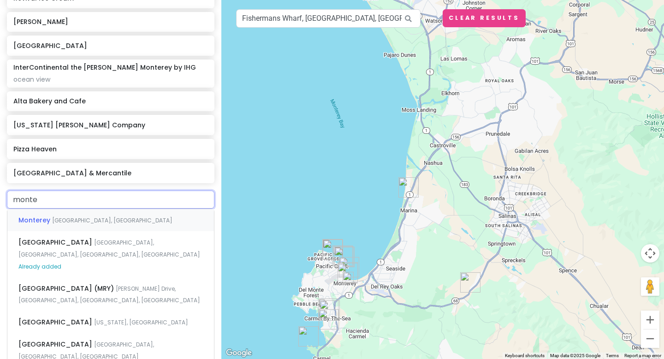
type input "monter"
click at [94, 241] on span "[GEOGRAPHIC_DATA]" at bounding box center [56, 241] width 76 height 9
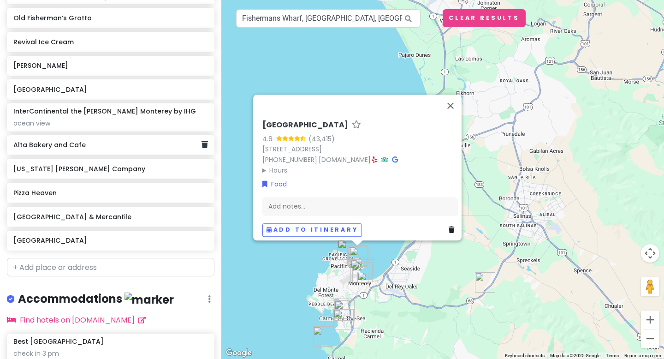
scroll to position [379, 0]
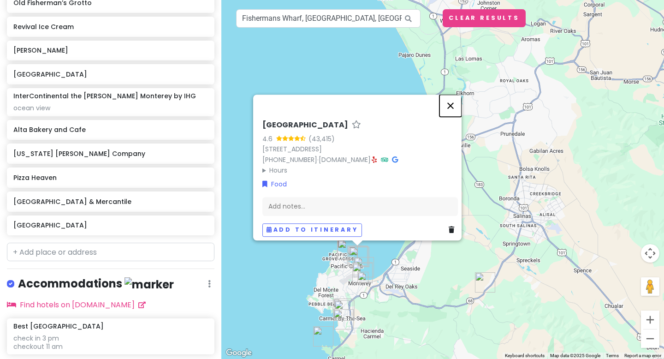
click at [456, 102] on button "Close" at bounding box center [450, 105] width 22 height 22
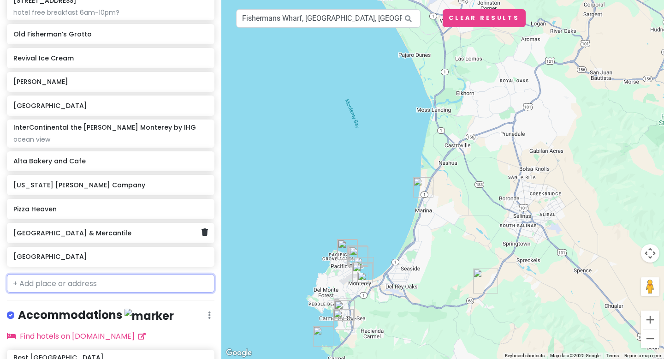
scroll to position [348, 0]
click at [47, 282] on input "text" at bounding box center [110, 282] width 207 height 18
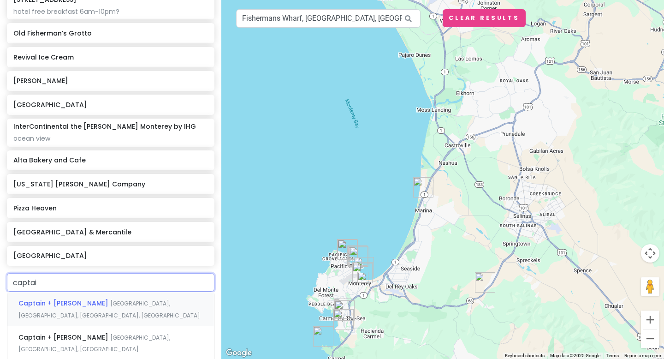
type input "captain"
click at [74, 304] on span "Captain + [PERSON_NAME]" at bounding box center [64, 302] width 92 height 9
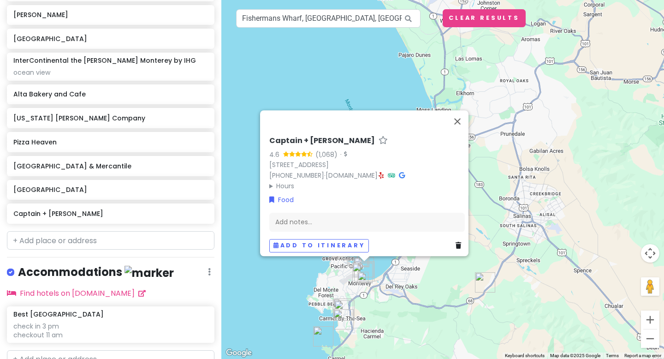
scroll to position [455, 0]
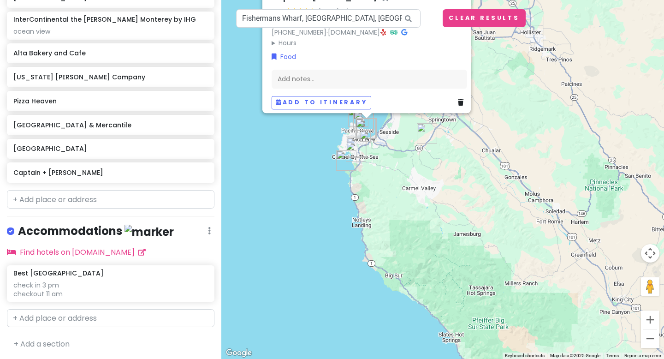
drag, startPoint x: 424, startPoint y: 304, endPoint x: 396, endPoint y: 148, distance: 158.6
click at [396, 148] on div "Captain + [PERSON_NAME] 4.6 (1,068) · [STREET_ADDRESS] [PHONE_NUMBER] · [DOMAIN…" at bounding box center [442, 179] width 442 height 359
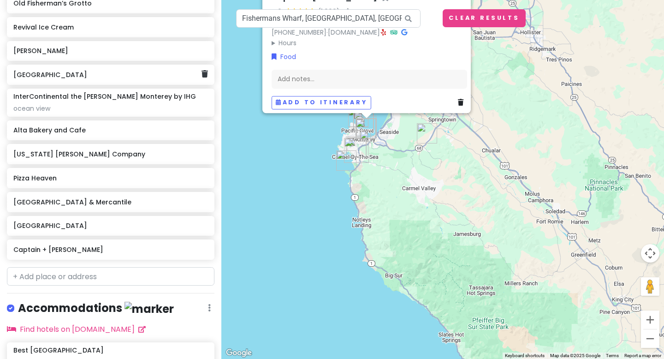
scroll to position [382, 0]
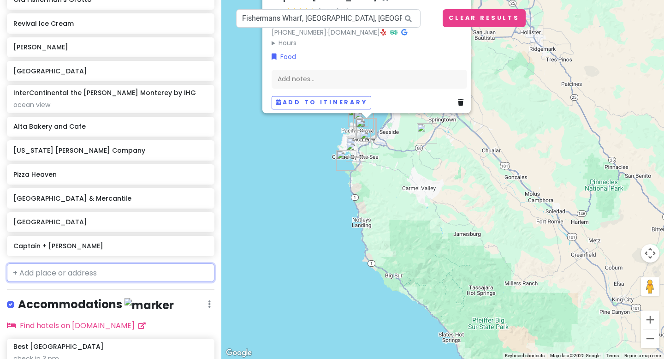
click at [49, 271] on input "text" at bounding box center [110, 272] width 207 height 18
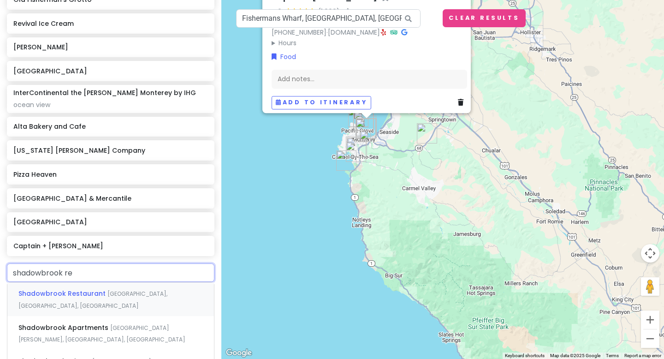
type input "shadowbrook res"
click at [70, 291] on span "Shadowbrook Restaurant" at bounding box center [62, 293] width 89 height 9
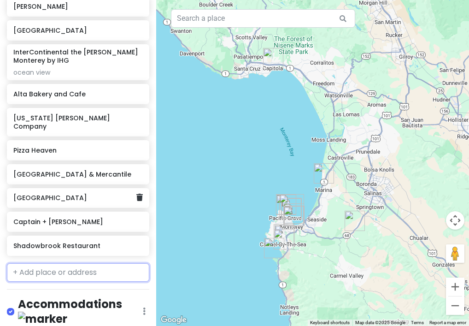
scroll to position [439, 0]
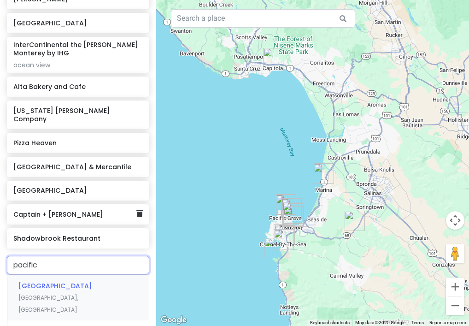
type input "pacifics"
click at [59, 289] on div "Pacific's [GEOGRAPHIC_DATA], [GEOGRAPHIC_DATA]" at bounding box center [77, 292] width 141 height 34
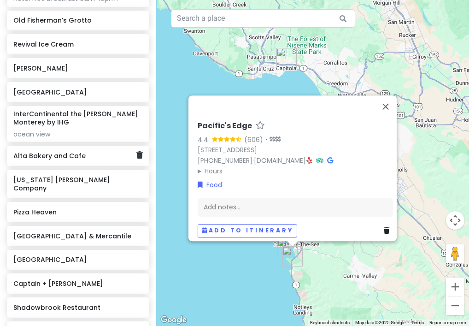
scroll to position [365, 0]
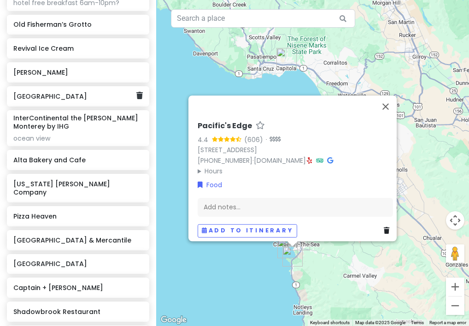
click at [66, 100] on h6 "[GEOGRAPHIC_DATA]" at bounding box center [74, 96] width 123 height 8
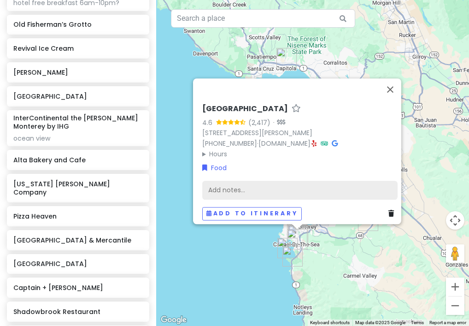
click at [235, 188] on div "Add notes..." at bounding box center [299, 189] width 195 height 19
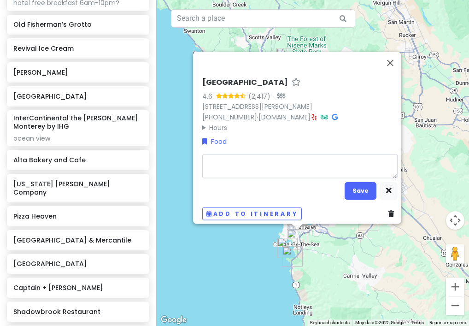
type textarea "x"
type textarea "al"
type textarea "x"
type textarea "all"
type textarea "x"
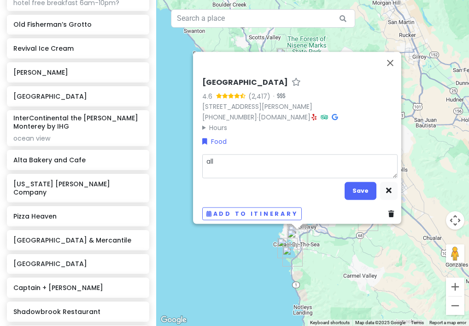
type textarea "all"
type textarea "x"
type textarea "all y"
type textarea "x"
type textarea "all yo"
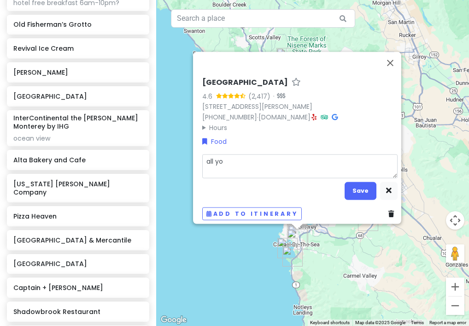
type textarea "x"
type textarea "all you"
type textarea "x"
type textarea "all you"
type textarea "x"
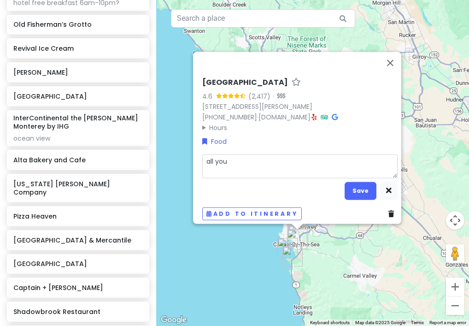
type textarea "all you c"
type textarea "x"
type textarea "all you ca"
type textarea "x"
type textarea "all you can"
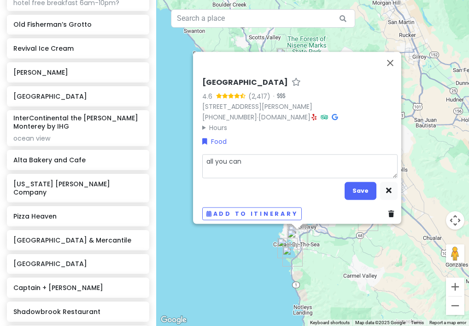
type textarea "x"
type textarea "all you can e"
type textarea "x"
type textarea "all you can ea"
type textarea "x"
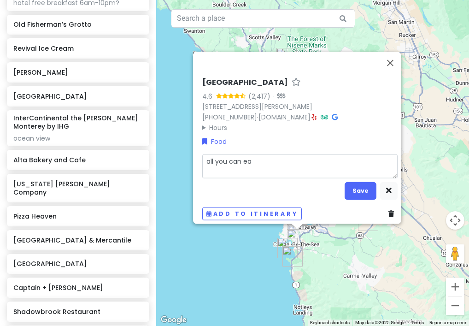
type textarea "all you can eat"
type textarea "x"
type textarea "all you can eat"
type textarea "x"
type textarea "all you can eat b"
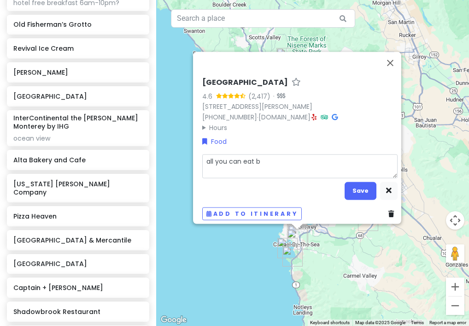
type textarea "x"
type textarea "all you can eat br"
type textarea "x"
type textarea "all you can eat bru"
type textarea "x"
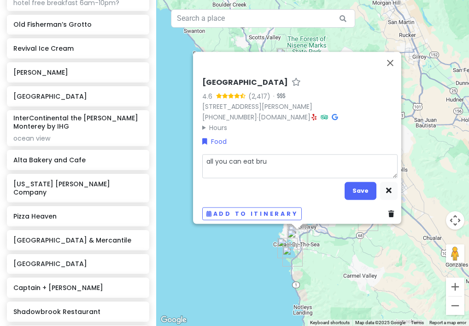
type textarea "all you can eat brun"
type textarea "x"
type textarea "all you can eat brunch"
type textarea "x"
type textarea "all you can eat brunch"
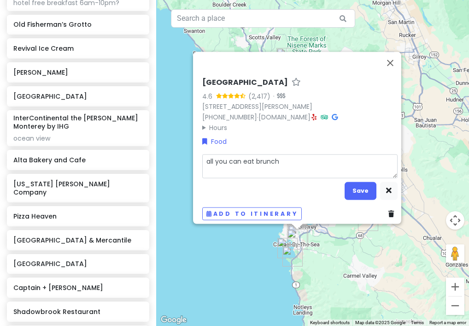
type textarea "x"
type textarea "all you can eat brunch s"
type textarea "x"
type textarea "all you can eat brunch su"
type textarea "x"
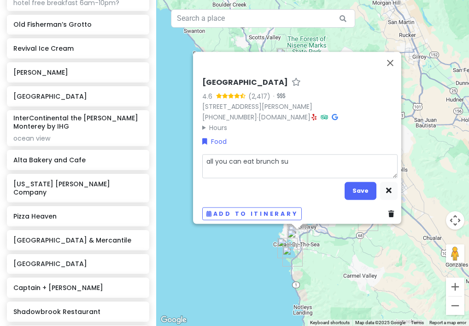
type textarea "all you can eat brunch sun"
type textarea "x"
type textarea "all you can eat brunch [PERSON_NAME]"
type textarea "x"
type textarea "all you can eat brunch sunda"
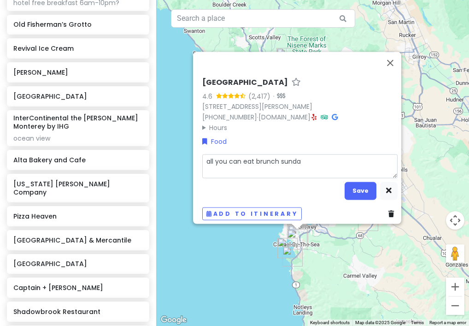
type textarea "x"
type textarea "all you can eat brunch [DATE]"
type textarea "x"
type textarea "all you can eat brunch sundays"
click at [351, 182] on button "Save" at bounding box center [361, 191] width 32 height 18
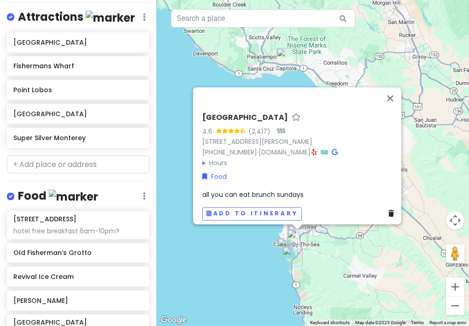
scroll to position [0, 0]
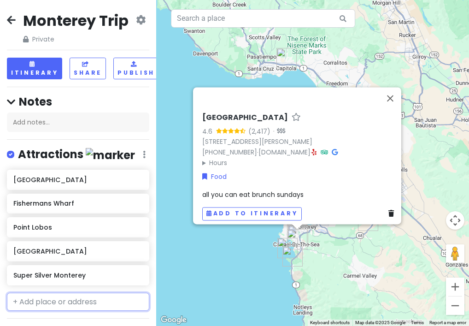
click at [55, 303] on input "text" at bounding box center [78, 302] width 142 height 18
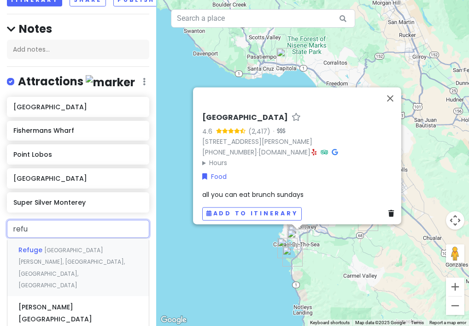
scroll to position [74, 0]
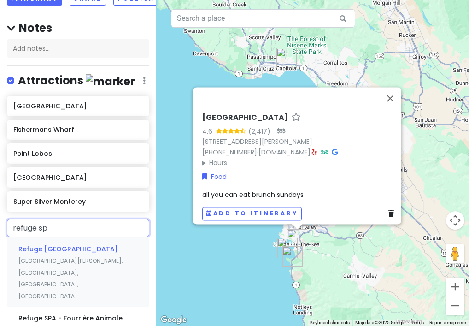
type input "refuge spa"
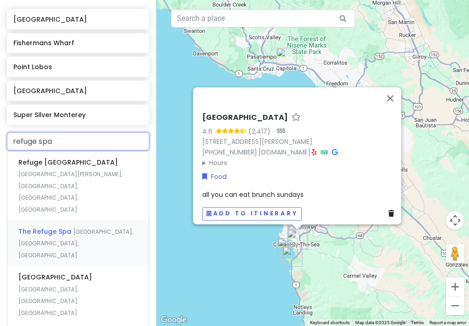
scroll to position [154, 0]
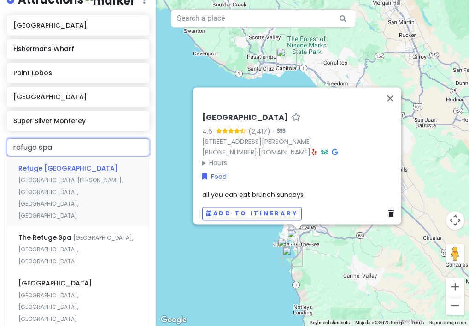
click at [71, 173] on div "[GEOGRAPHIC_DATA] [GEOGRAPHIC_DATA][PERSON_NAME], [GEOGRAPHIC_DATA], [GEOGRAPHI…" at bounding box center [77, 191] width 141 height 69
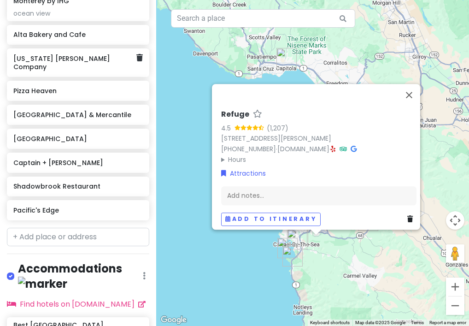
scroll to position [593, 0]
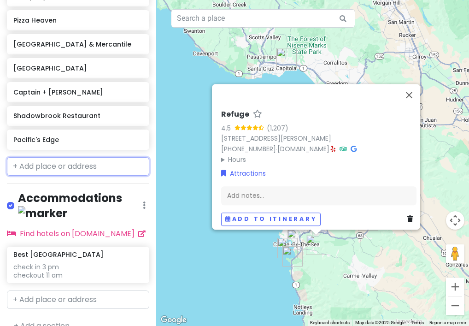
click at [70, 165] on input "text" at bounding box center [78, 166] width 142 height 18
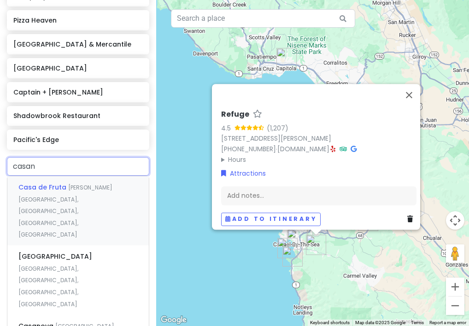
type input "[PERSON_NAME]"
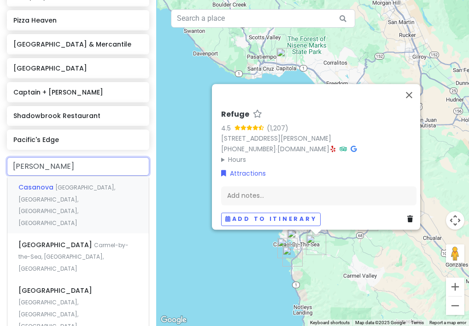
click at [81, 191] on div "[GEOGRAPHIC_DATA], [GEOGRAPHIC_DATA], [GEOGRAPHIC_DATA], [GEOGRAPHIC_DATA]" at bounding box center [77, 205] width 141 height 58
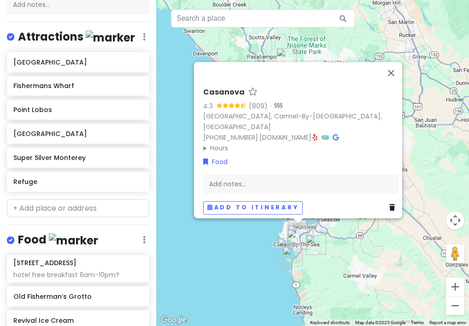
scroll to position [118, 0]
click at [40, 205] on input "text" at bounding box center [78, 208] width 142 height 18
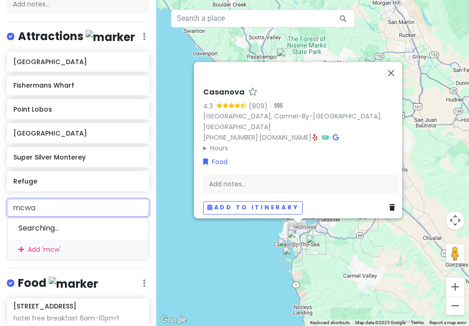
type input "mcway"
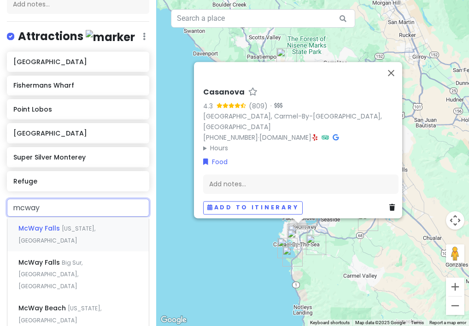
click at [57, 228] on span "McWay Falls" at bounding box center [39, 228] width 43 height 9
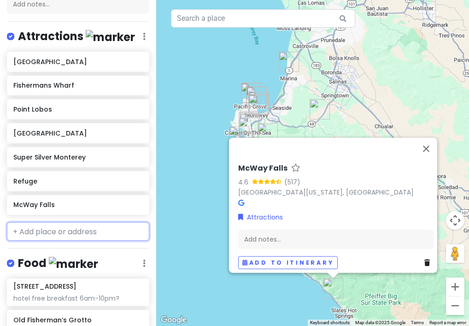
click at [67, 228] on input "text" at bounding box center [78, 231] width 142 height 18
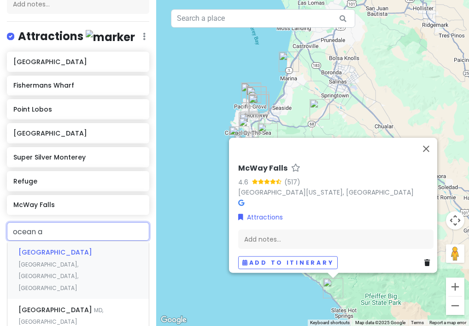
type input "ocean av"
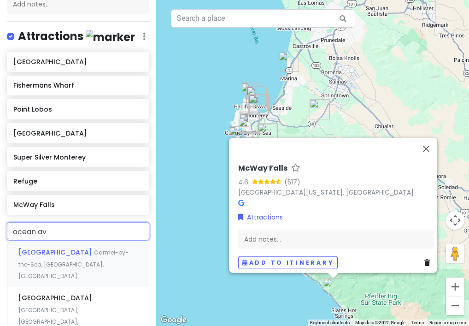
click at [59, 255] on span "[GEOGRAPHIC_DATA]" at bounding box center [56, 251] width 76 height 9
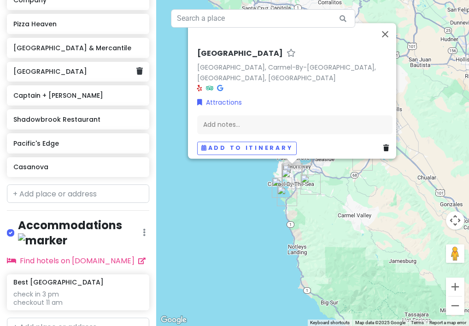
scroll to position [637, 0]
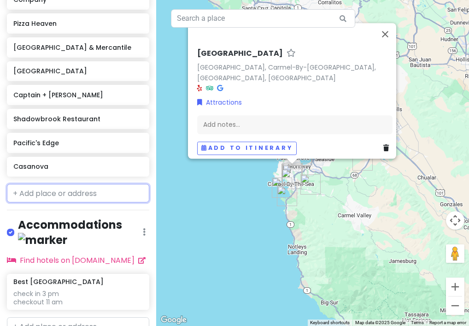
click at [64, 195] on input "text" at bounding box center [78, 193] width 142 height 18
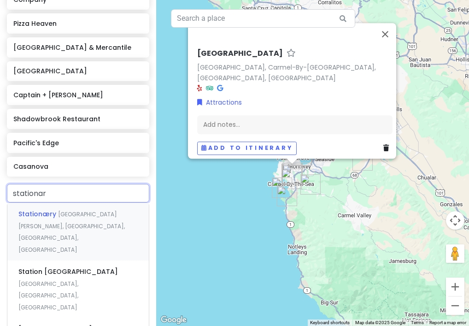
type input "stationary"
click at [83, 218] on div "Stationæry [GEOGRAPHIC_DATA][PERSON_NAME], [GEOGRAPHIC_DATA], [GEOGRAPHIC_DATA]…" at bounding box center [77, 232] width 141 height 58
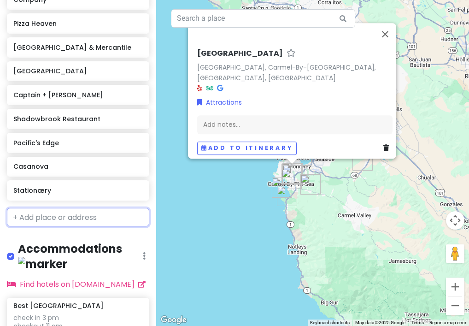
scroll to position [661, 0]
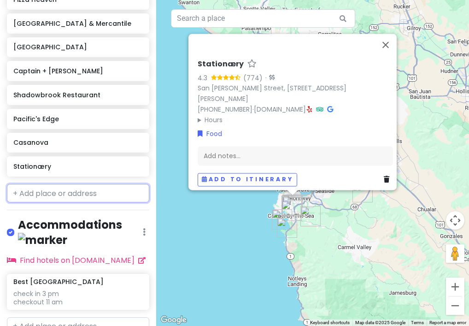
click at [46, 190] on input "text" at bounding box center [78, 193] width 142 height 18
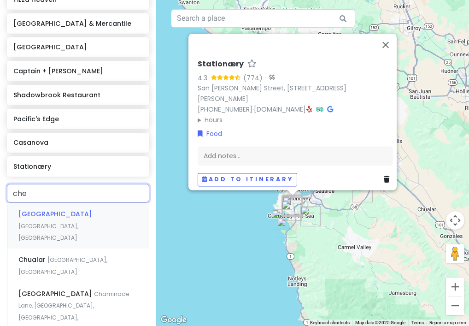
type input "chez"
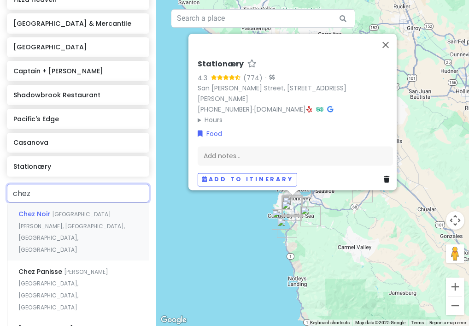
click at [72, 216] on span "[GEOGRAPHIC_DATA][PERSON_NAME], [GEOGRAPHIC_DATA], [GEOGRAPHIC_DATA], [GEOGRAPH…" at bounding box center [71, 231] width 106 height 43
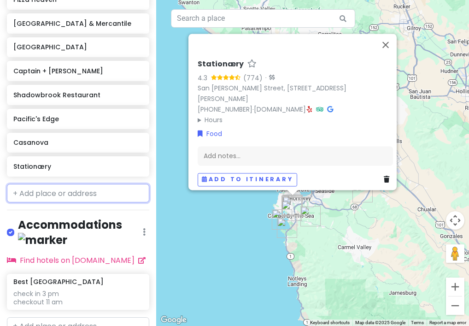
scroll to position [685, 0]
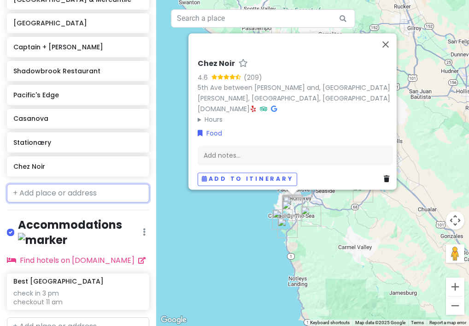
click at [83, 192] on input "text" at bounding box center [78, 193] width 142 height 18
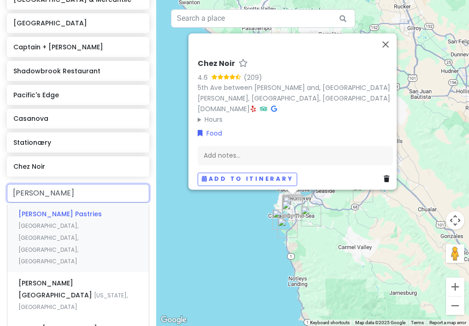
type input "[PERSON_NAME]"
click at [100, 218] on div "[PERSON_NAME] Pastries [GEOGRAPHIC_DATA], [GEOGRAPHIC_DATA], [GEOGRAPHIC_DATA],…" at bounding box center [77, 237] width 141 height 69
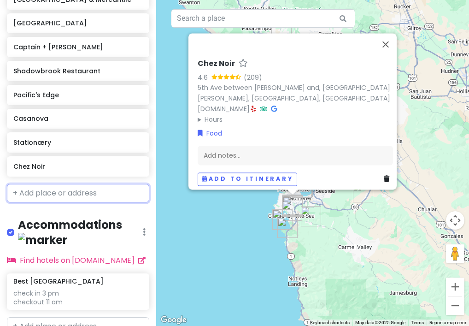
scroll to position [709, 0]
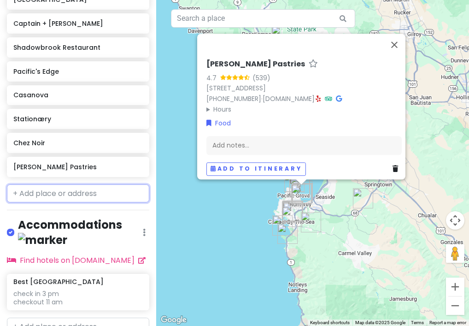
click at [62, 192] on input "text" at bounding box center [78, 193] width 142 height 18
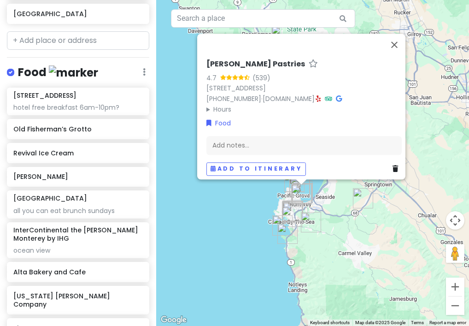
scroll to position [308, 0]
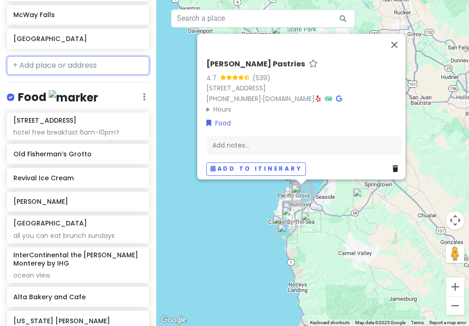
click at [51, 70] on input "text" at bounding box center [78, 65] width 142 height 18
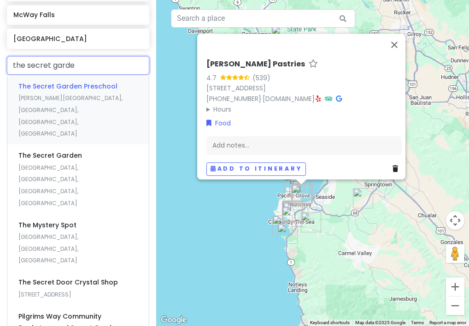
type input "the secret garden"
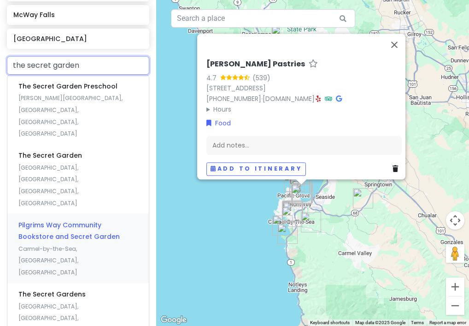
click at [109, 213] on div "Pilgrims Way Community Bookstore and Secret Garden Carmel-by-[GEOGRAPHIC_DATA],…" at bounding box center [77, 247] width 141 height 69
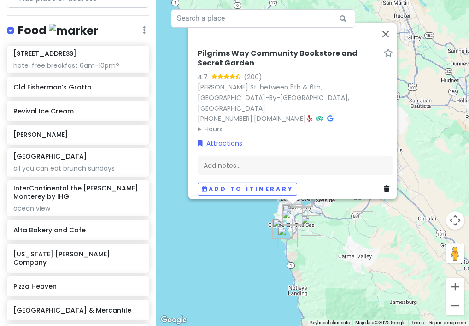
scroll to position [300, 0]
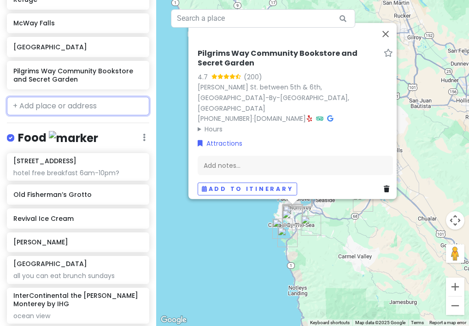
click at [52, 107] on input "text" at bounding box center [78, 106] width 142 height 18
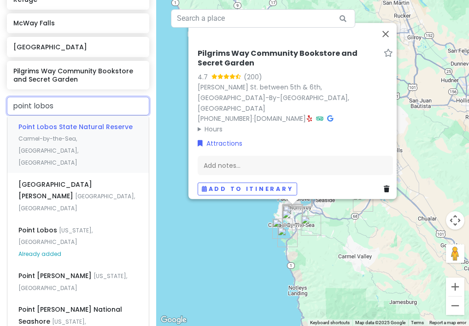
type input "point lobos"
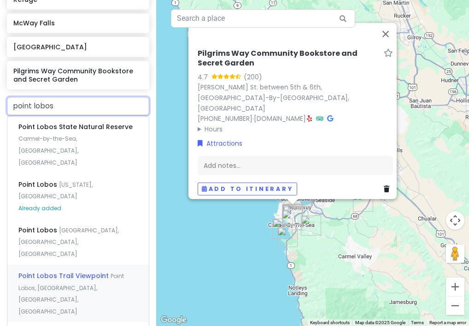
click at [81, 271] on span "Point Lobos Trail Viewpoint" at bounding box center [64, 275] width 92 height 9
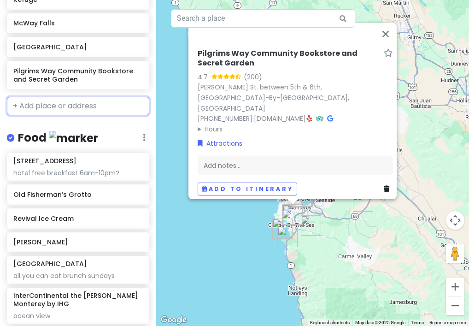
scroll to position [324, 0]
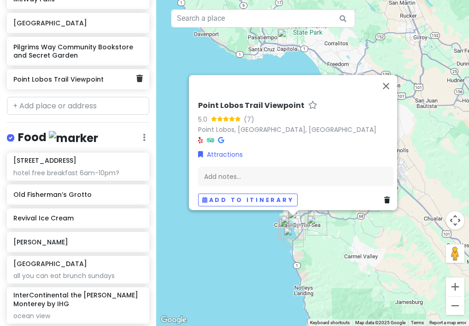
click at [82, 86] on div "Point Lobos Trail Viewpoint" at bounding box center [78, 79] width 142 height 20
click at [141, 82] on link at bounding box center [139, 79] width 6 height 12
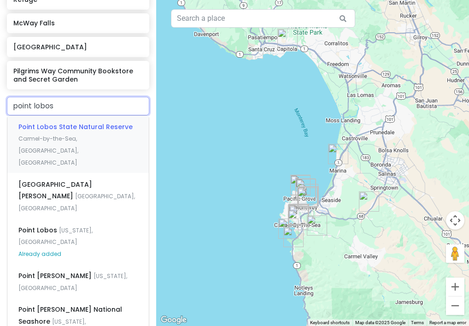
type input "point lobos"
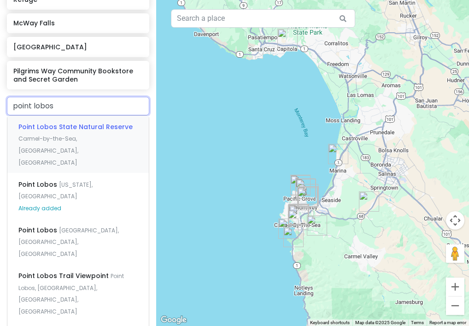
click at [111, 130] on div "Point Lobos State Natural Reserve [GEOGRAPHIC_DATA], [GEOGRAPHIC_DATA], [GEOGRA…" at bounding box center [77, 145] width 141 height 58
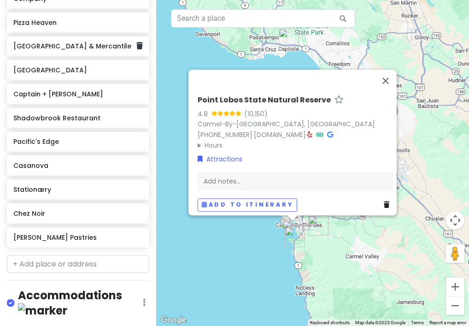
scroll to position [728, 0]
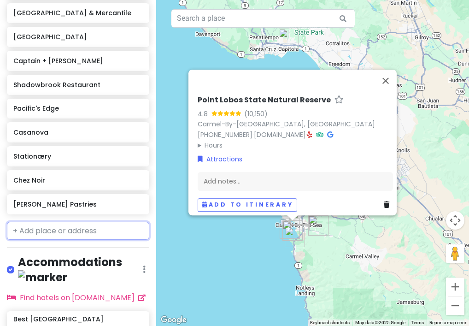
click at [51, 226] on input "text" at bounding box center [78, 231] width 142 height 18
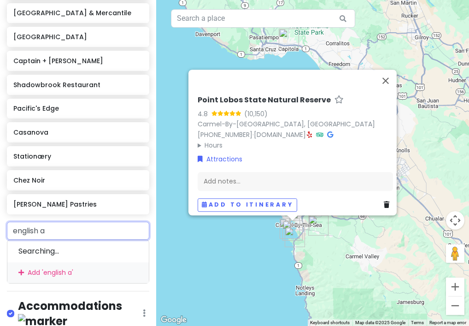
type input "english al"
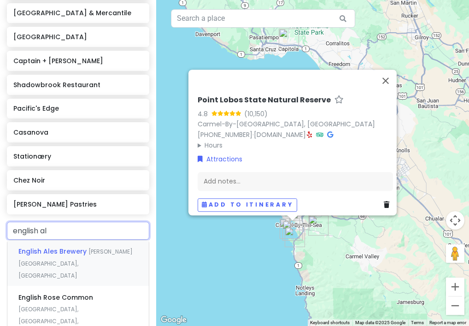
click at [58, 256] on div "English Ales Brewery [PERSON_NAME][GEOGRAPHIC_DATA], [GEOGRAPHIC_DATA]" at bounding box center [77, 263] width 141 height 46
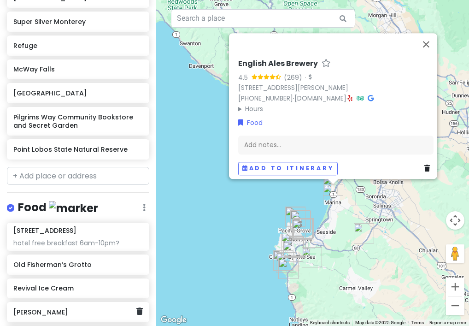
scroll to position [209, 0]
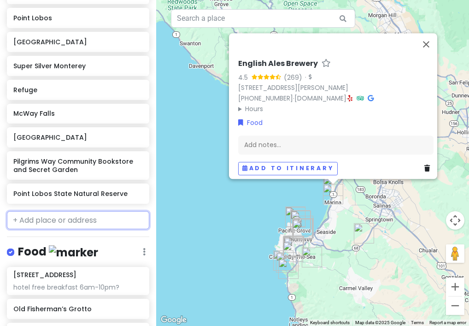
click at [47, 218] on input "text" at bounding box center [78, 220] width 142 height 18
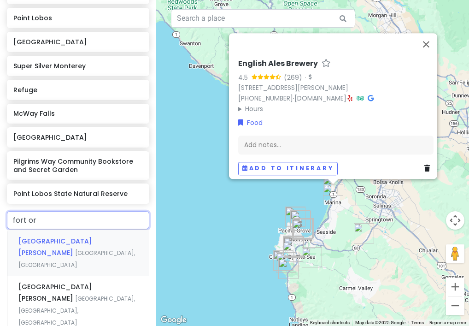
type input "fort ord"
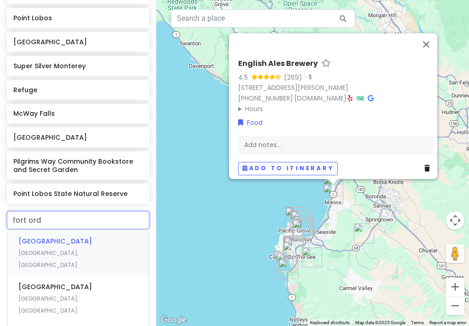
click at [57, 242] on span "[GEOGRAPHIC_DATA]" at bounding box center [55, 240] width 74 height 9
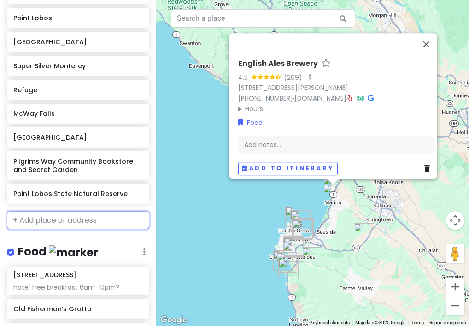
scroll to position [233, 0]
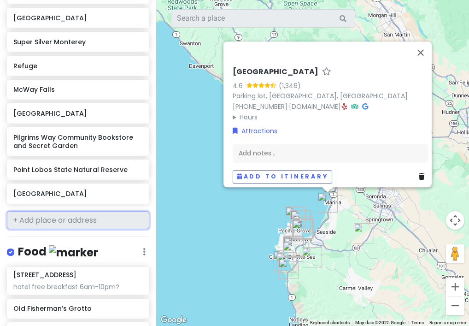
click at [34, 222] on input "text" at bounding box center [78, 220] width 142 height 18
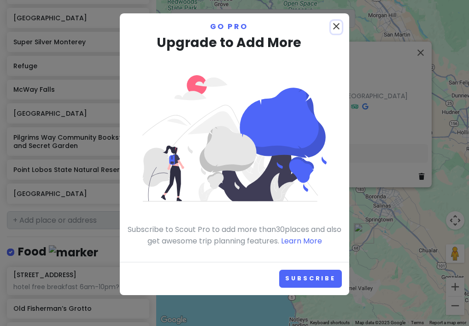
click at [336, 25] on icon "close" at bounding box center [336, 26] width 11 height 11
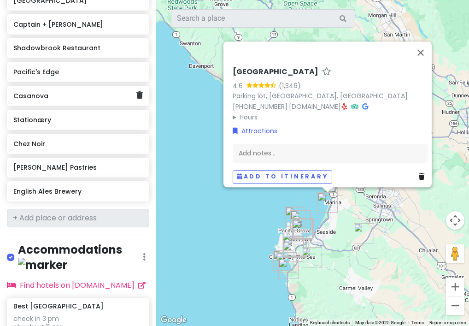
scroll to position [793, 0]
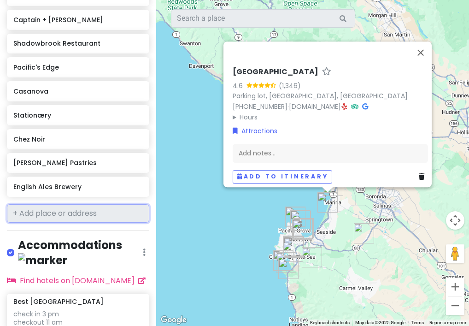
click at [55, 212] on input "text" at bounding box center [78, 213] width 142 height 18
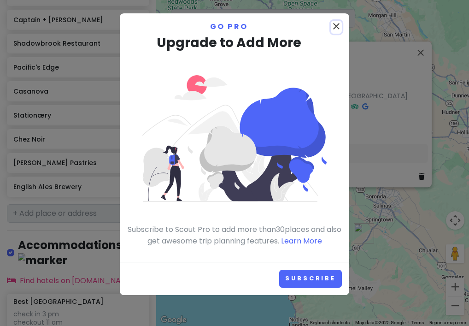
click at [338, 26] on icon "close" at bounding box center [336, 26] width 11 height 11
